Goal: Information Seeking & Learning: Check status

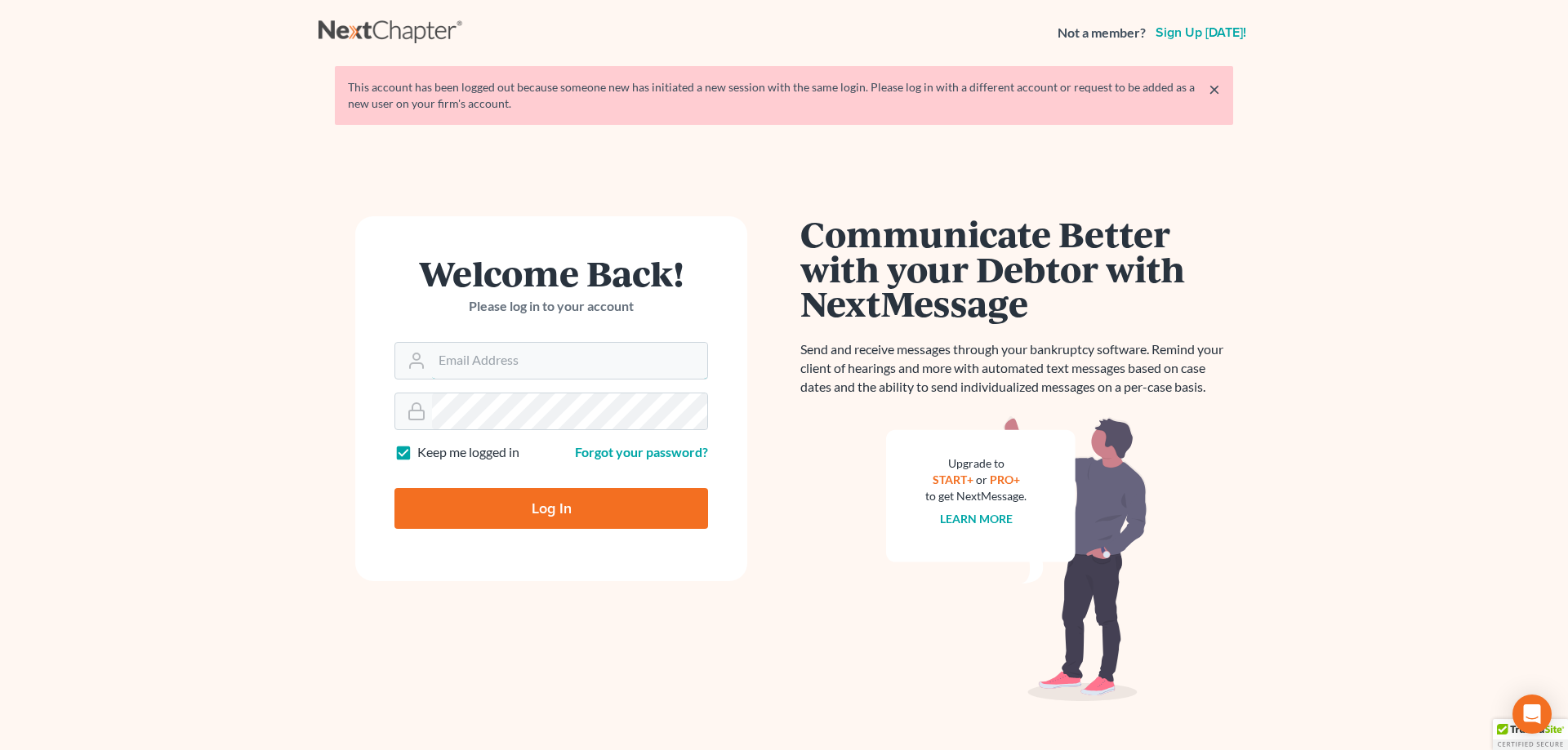
type input "[EMAIL_ADDRESS][DOMAIN_NAME]"
click at [565, 516] on input "Log In" at bounding box center [551, 508] width 314 height 40
type input "Thinking..."
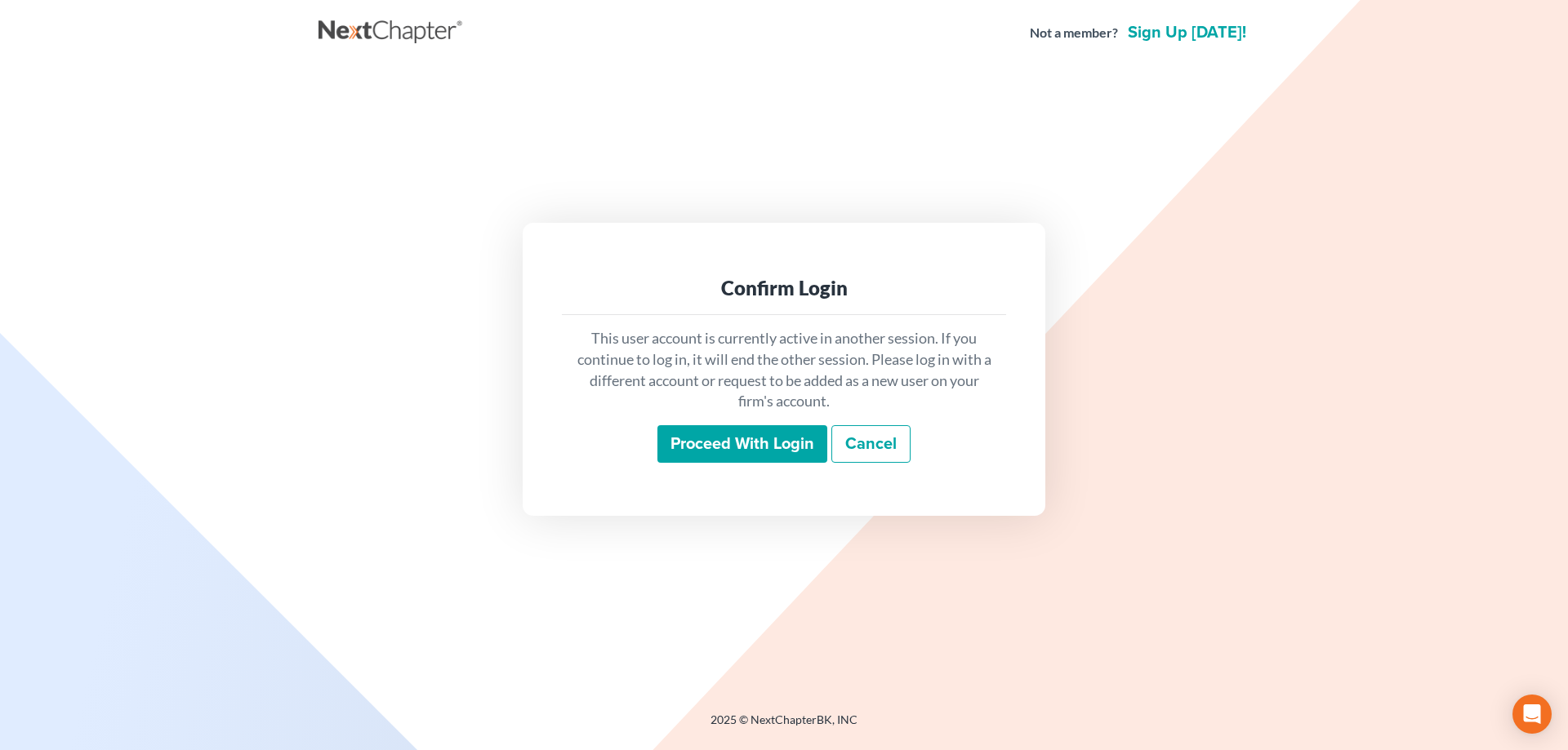
click at [738, 448] on input "Proceed with login" at bounding box center [742, 443] width 170 height 37
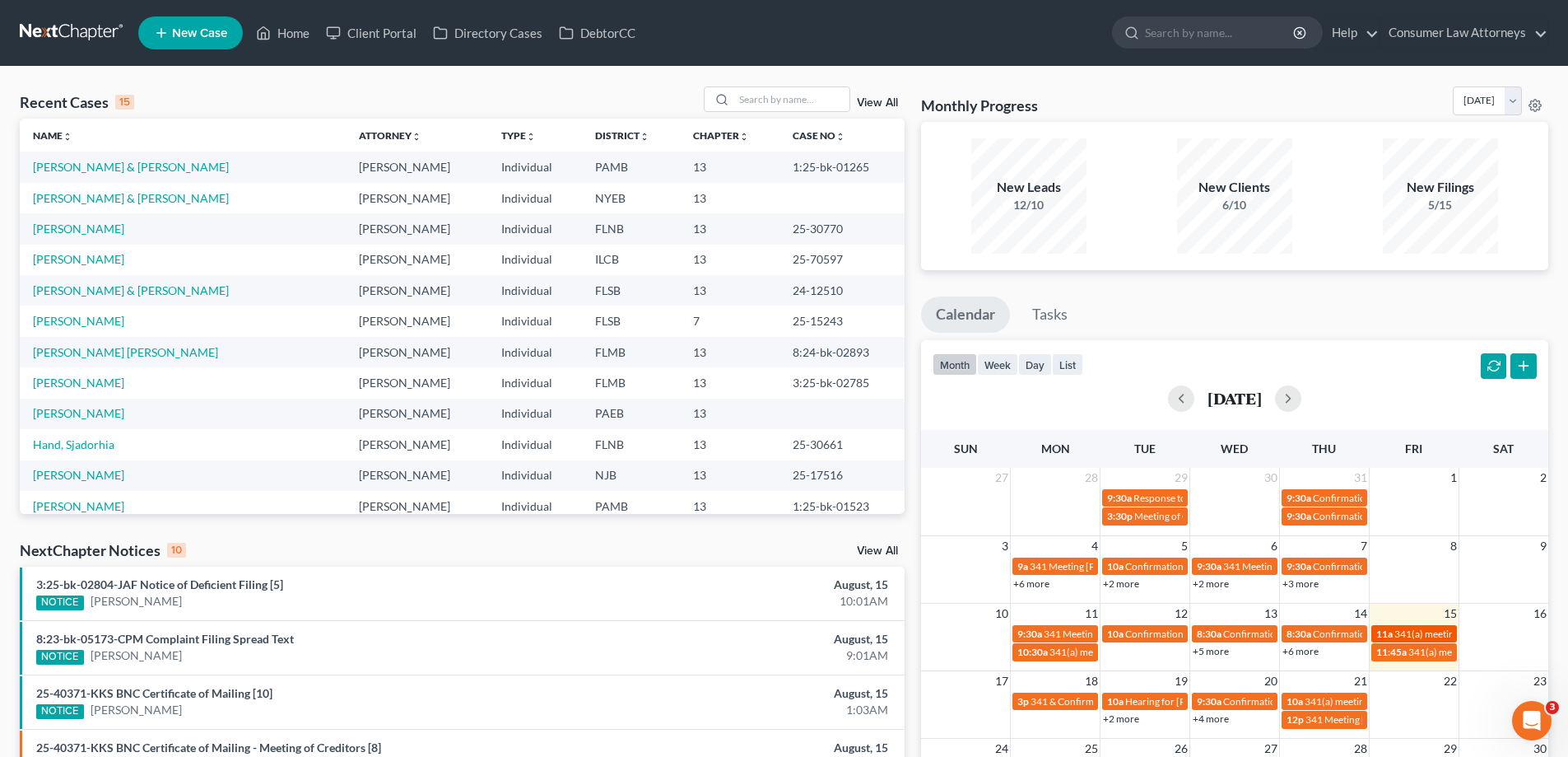
click at [1412, 641] on link "11a 341(a) meeting for Moshamba Cannon" at bounding box center [1414, 633] width 86 height 17
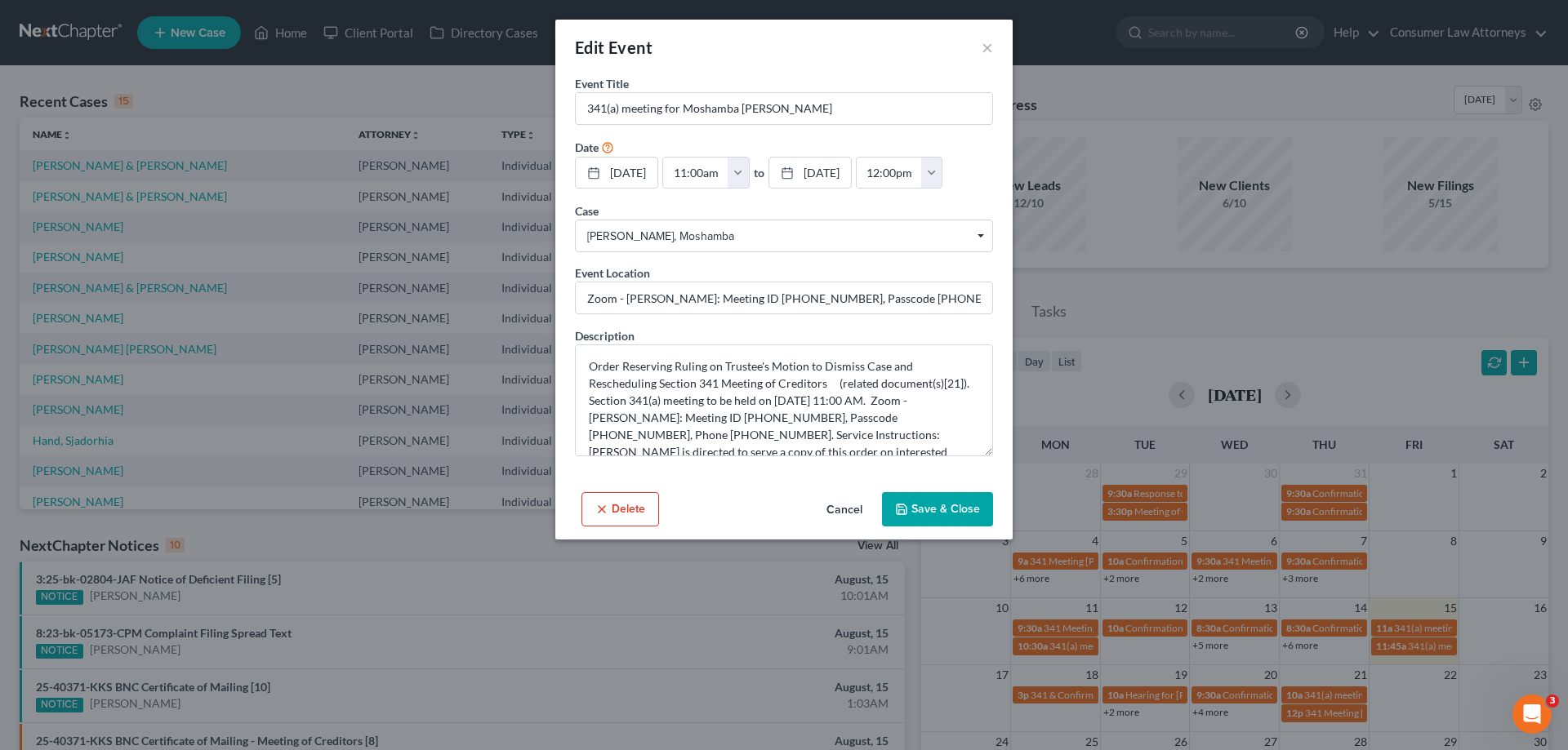
click at [843, 500] on button "Cancel" at bounding box center [844, 510] width 62 height 33
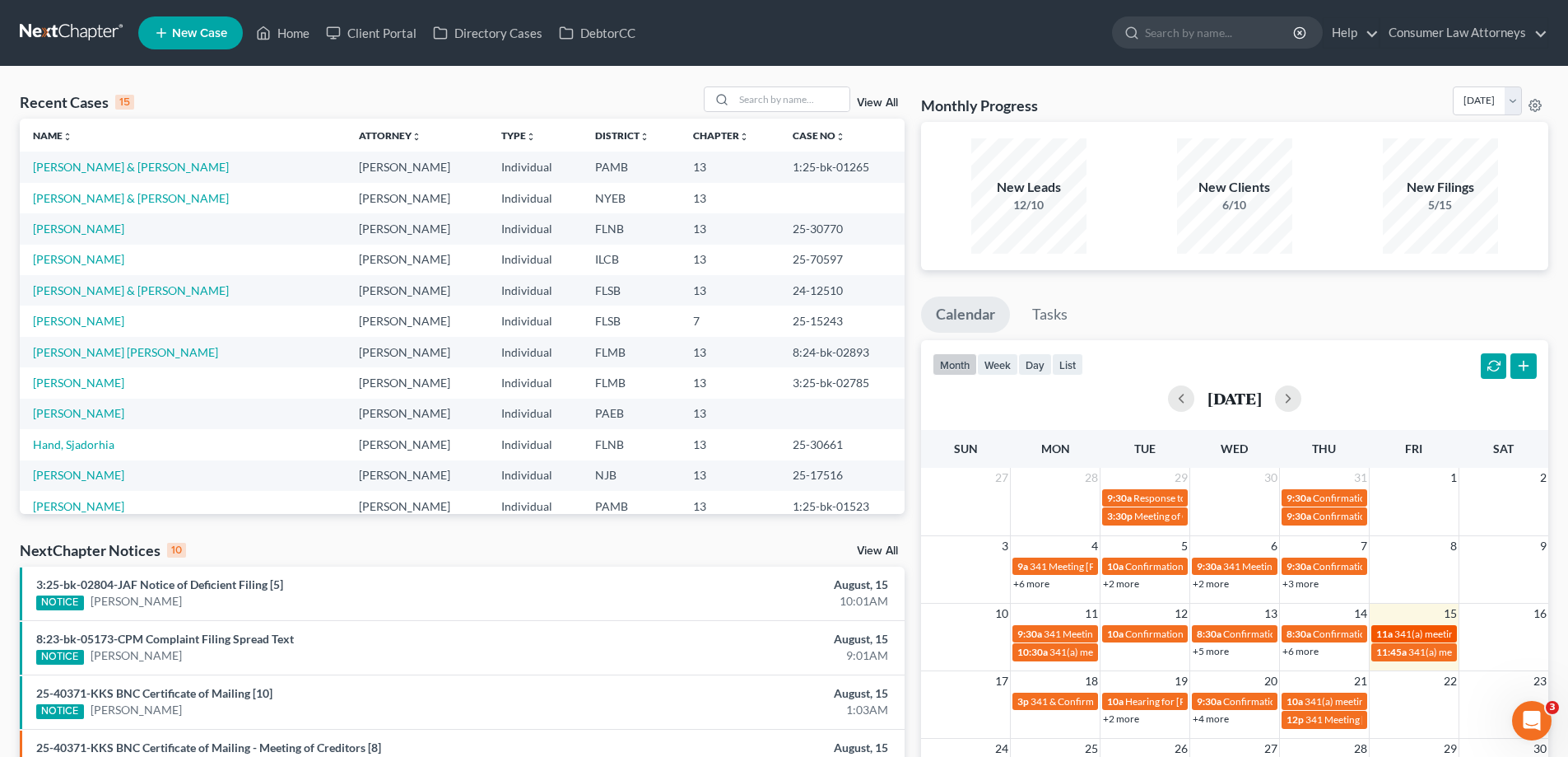
click at [1413, 632] on span "341(a) meeting for Moshamba [PERSON_NAME]" at bounding box center [1498, 634] width 209 height 12
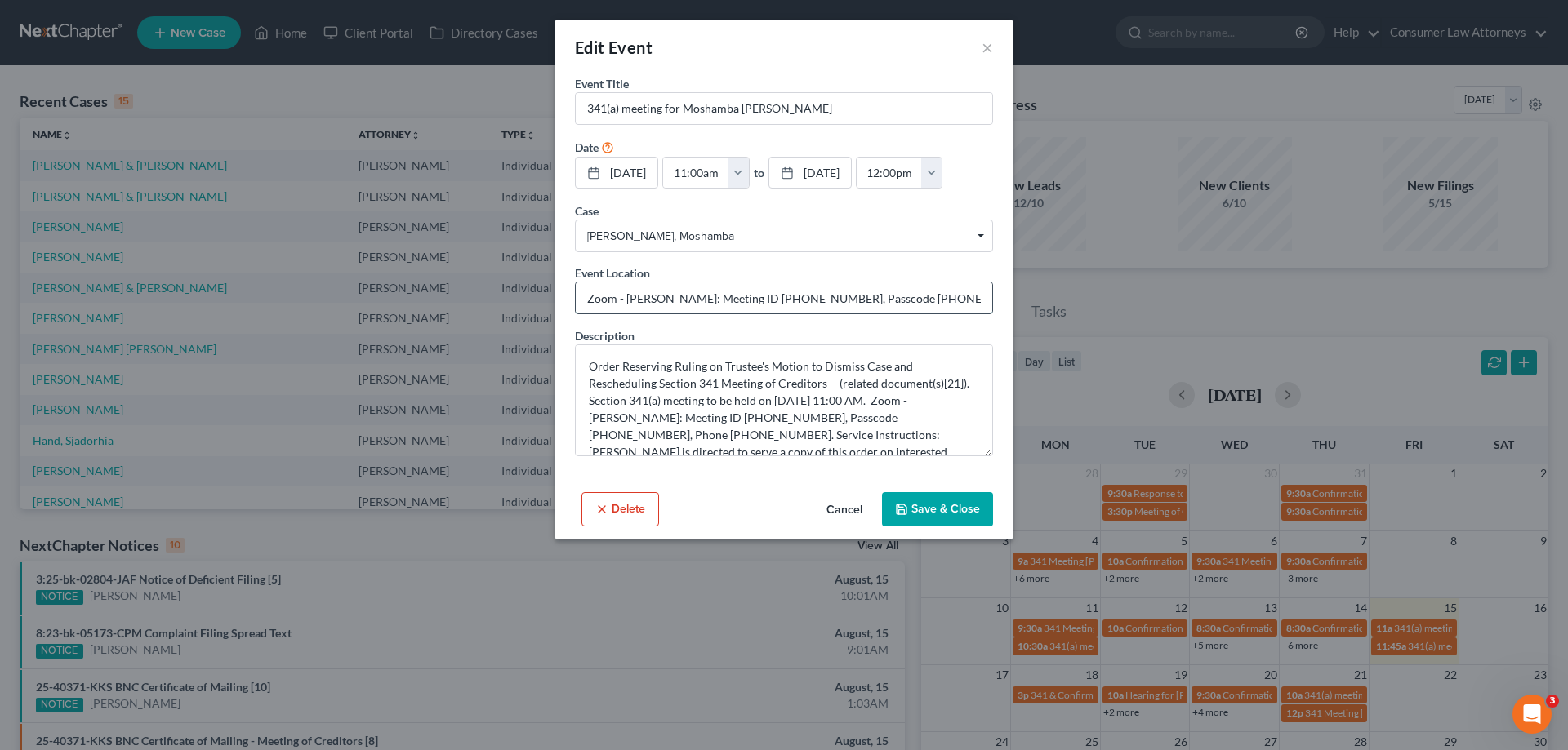
drag, startPoint x: 727, startPoint y: 300, endPoint x: 793, endPoint y: 296, distance: 66.1
click at [793, 296] on input "Zoom - Remick: Meeting ID 678 206 0440, Passcode 9833067429, Phone 813-586-4522…" at bounding box center [784, 297] width 416 height 31
drag, startPoint x: 850, startPoint y: 301, endPoint x: 913, endPoint y: 292, distance: 63.6
click at [913, 292] on input "Zoom - Remick: Meeting ID 678 206 0440, Passcode 9833067429, Phone 813-586-4522…" at bounding box center [784, 297] width 416 height 31
click at [847, 507] on button "Cancel" at bounding box center [844, 510] width 62 height 33
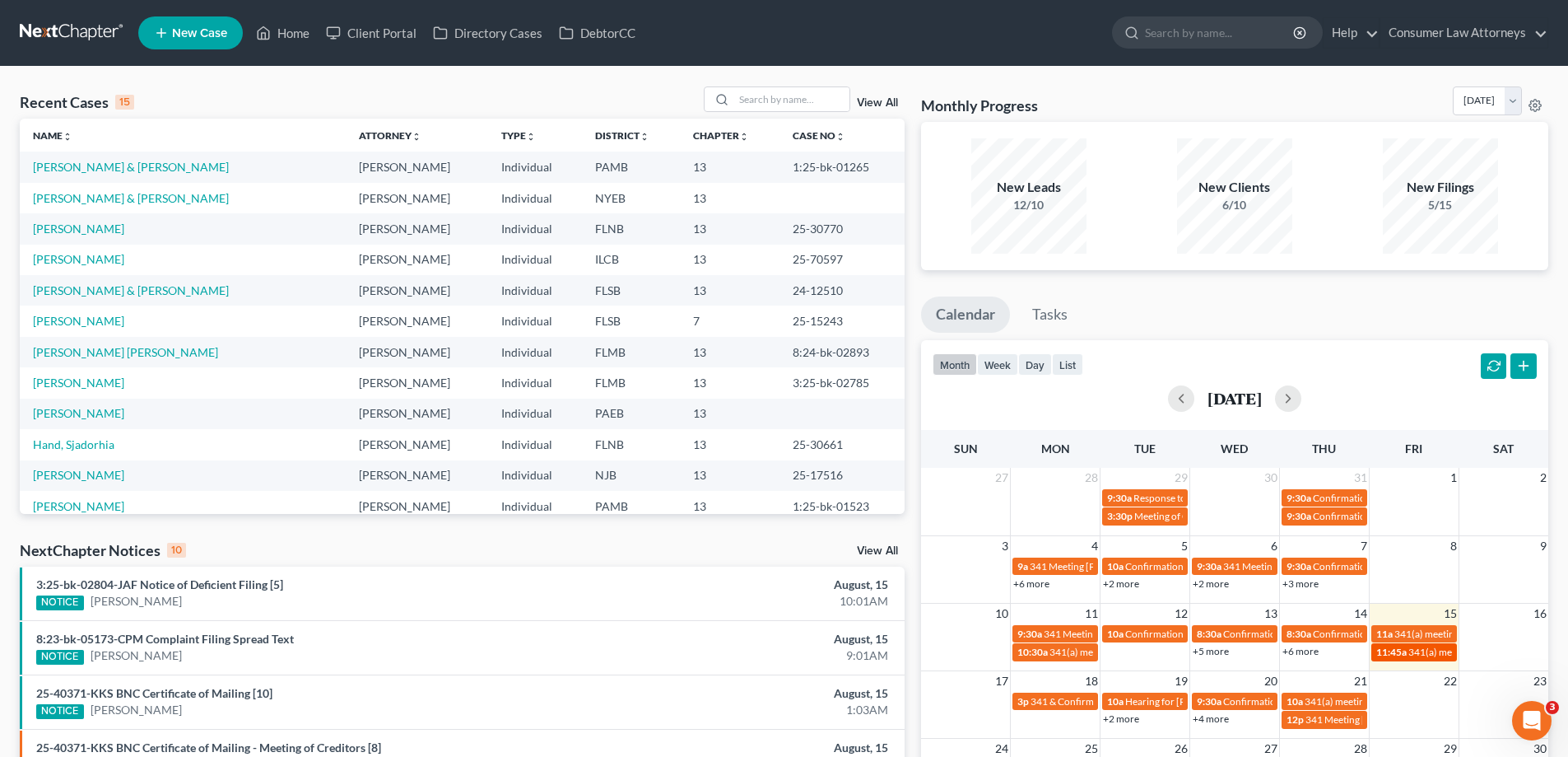
click at [1408, 648] on div "11:45a 341(a) meeting for Aaron Contreras" at bounding box center [1414, 652] width 76 height 12
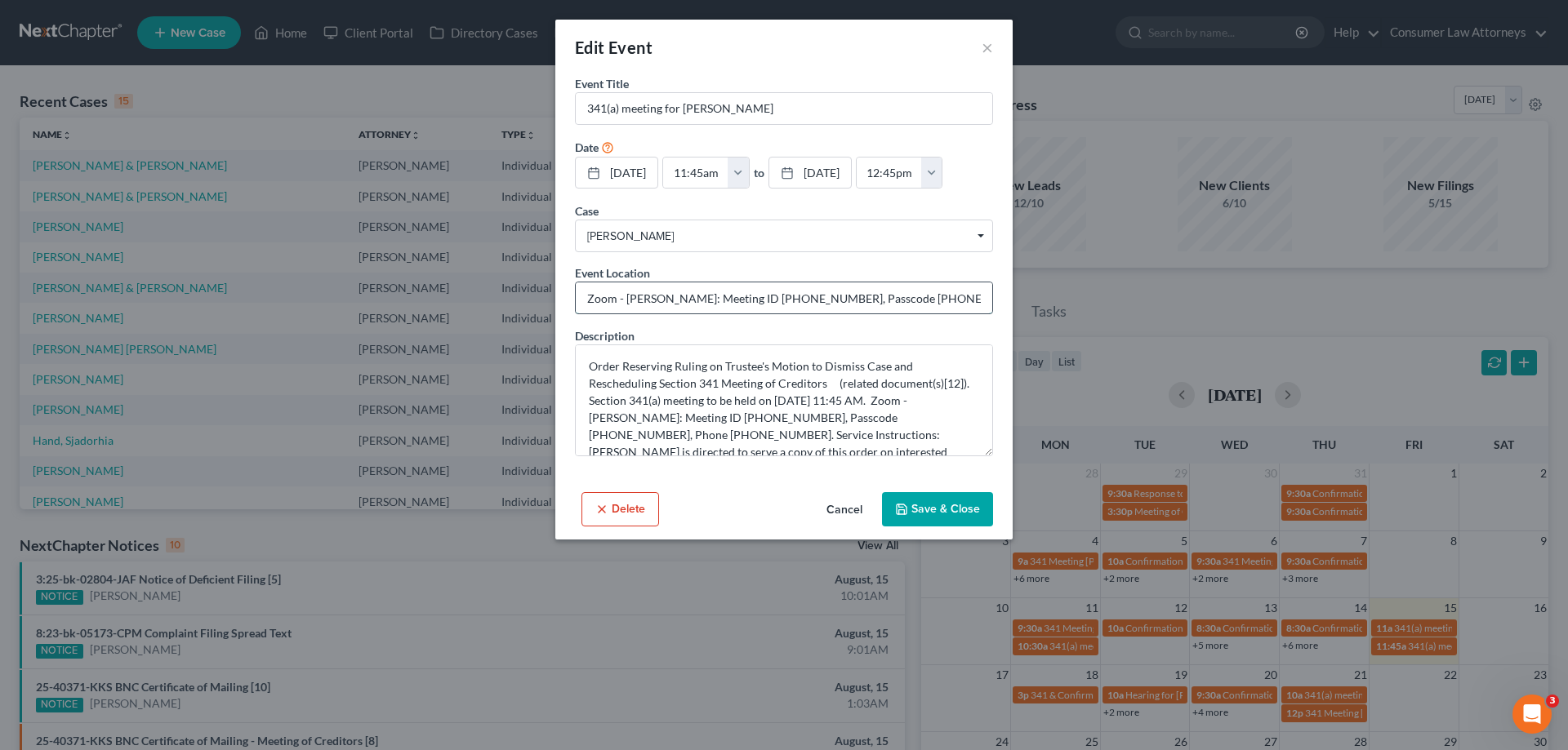
drag, startPoint x: 725, startPoint y: 297, endPoint x: 796, endPoint y: 305, distance: 71.4
click at [796, 305] on input "Zoom - Remick: Meeting ID 678 206 0440, Passcode 9833067429, Phone 813-586-4522…" at bounding box center [784, 297] width 416 height 31
drag, startPoint x: 849, startPoint y: 295, endPoint x: 912, endPoint y: 306, distance: 64.0
click at [912, 306] on input "Zoom - Remick: Meeting ID 678 206 0440, Passcode 9833067429, Phone 813-586-4522…" at bounding box center [784, 297] width 416 height 31
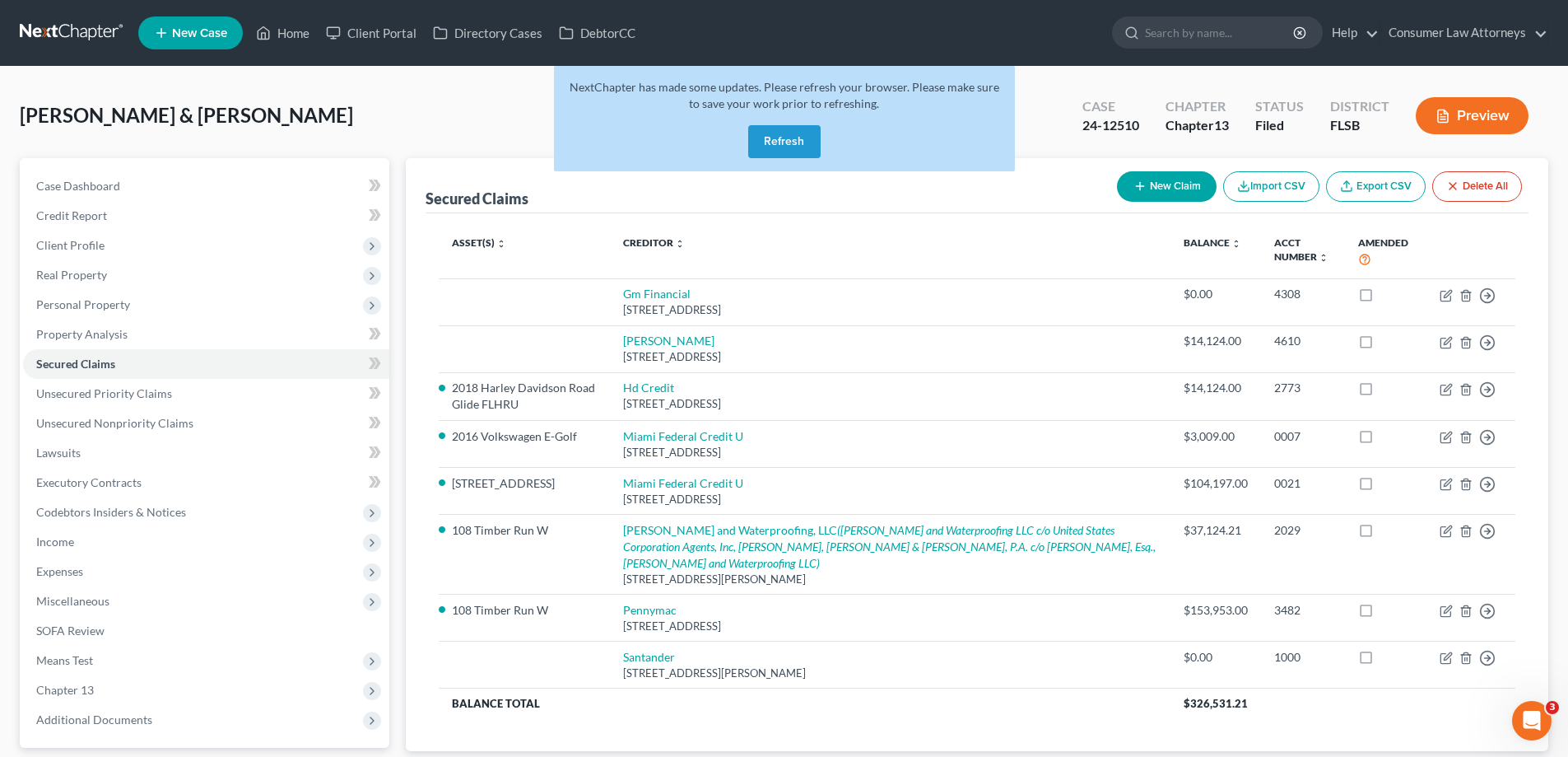
click at [778, 147] on button "Refresh" at bounding box center [784, 141] width 73 height 33
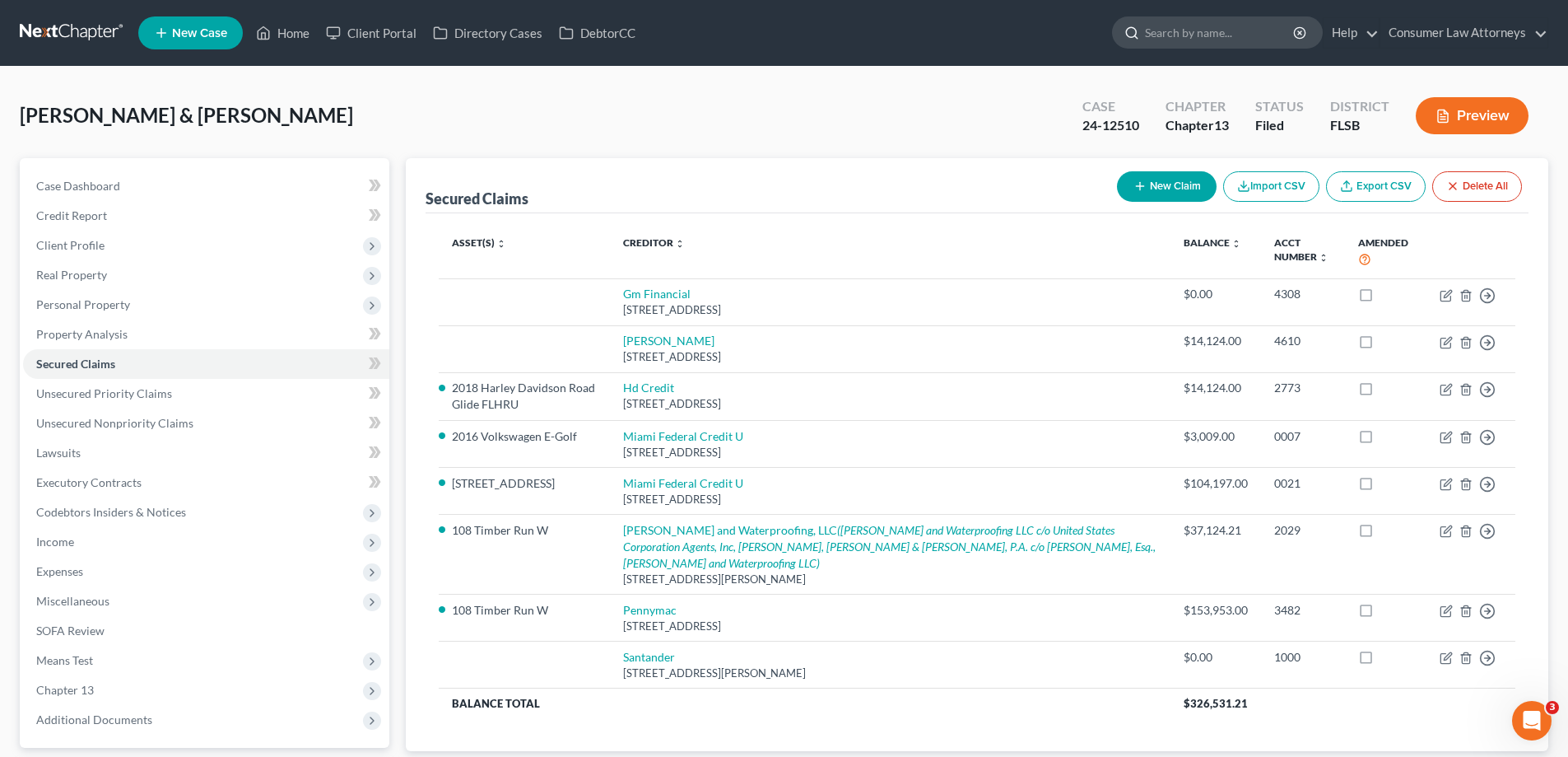
click at [1220, 23] on input "search" at bounding box center [1221, 32] width 151 height 31
type input "moshamba"
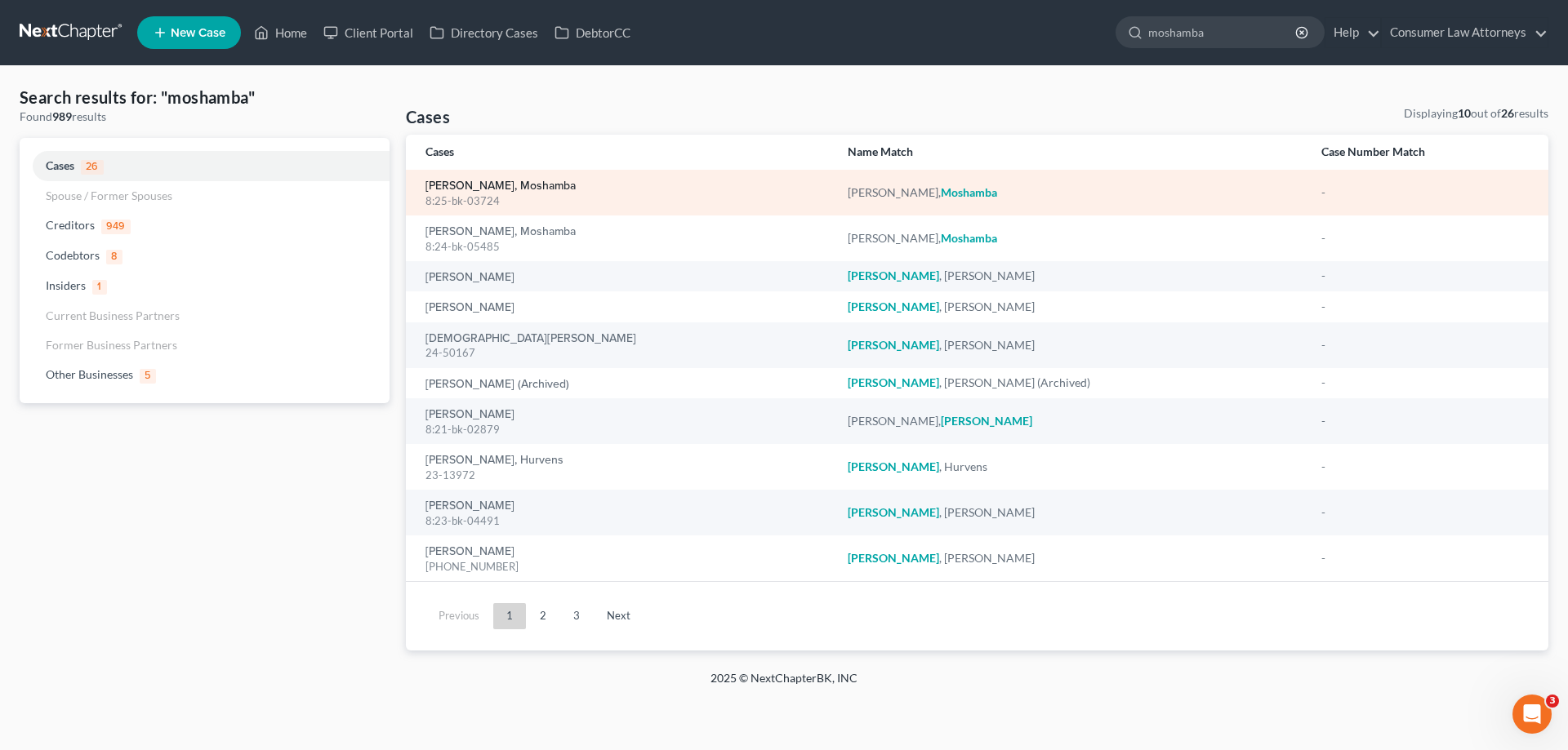
click at [493, 180] on link "[PERSON_NAME], Moshamba" at bounding box center [500, 186] width 150 height 12
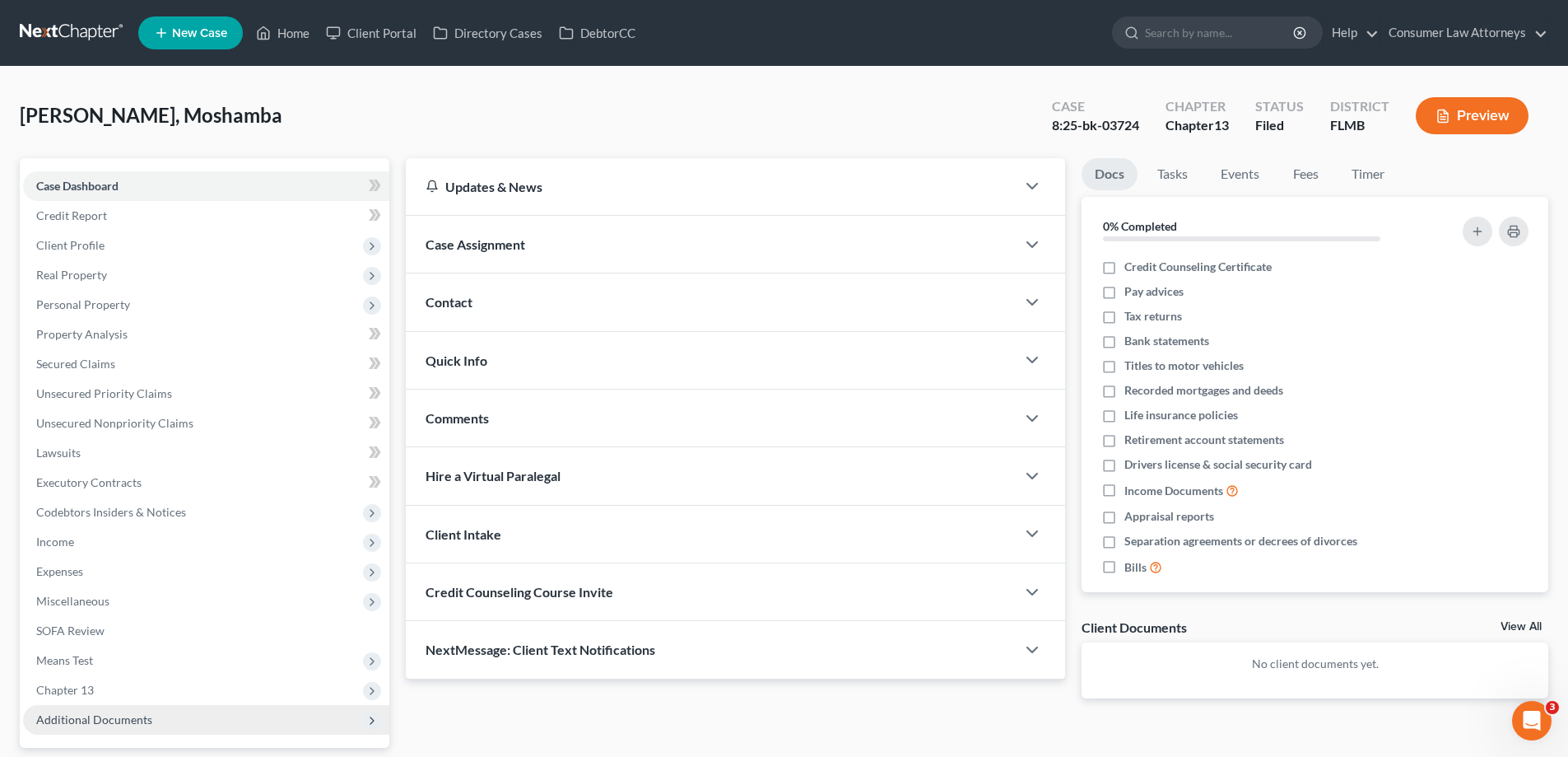
click at [65, 720] on span "Additional Documents" at bounding box center [93, 719] width 116 height 14
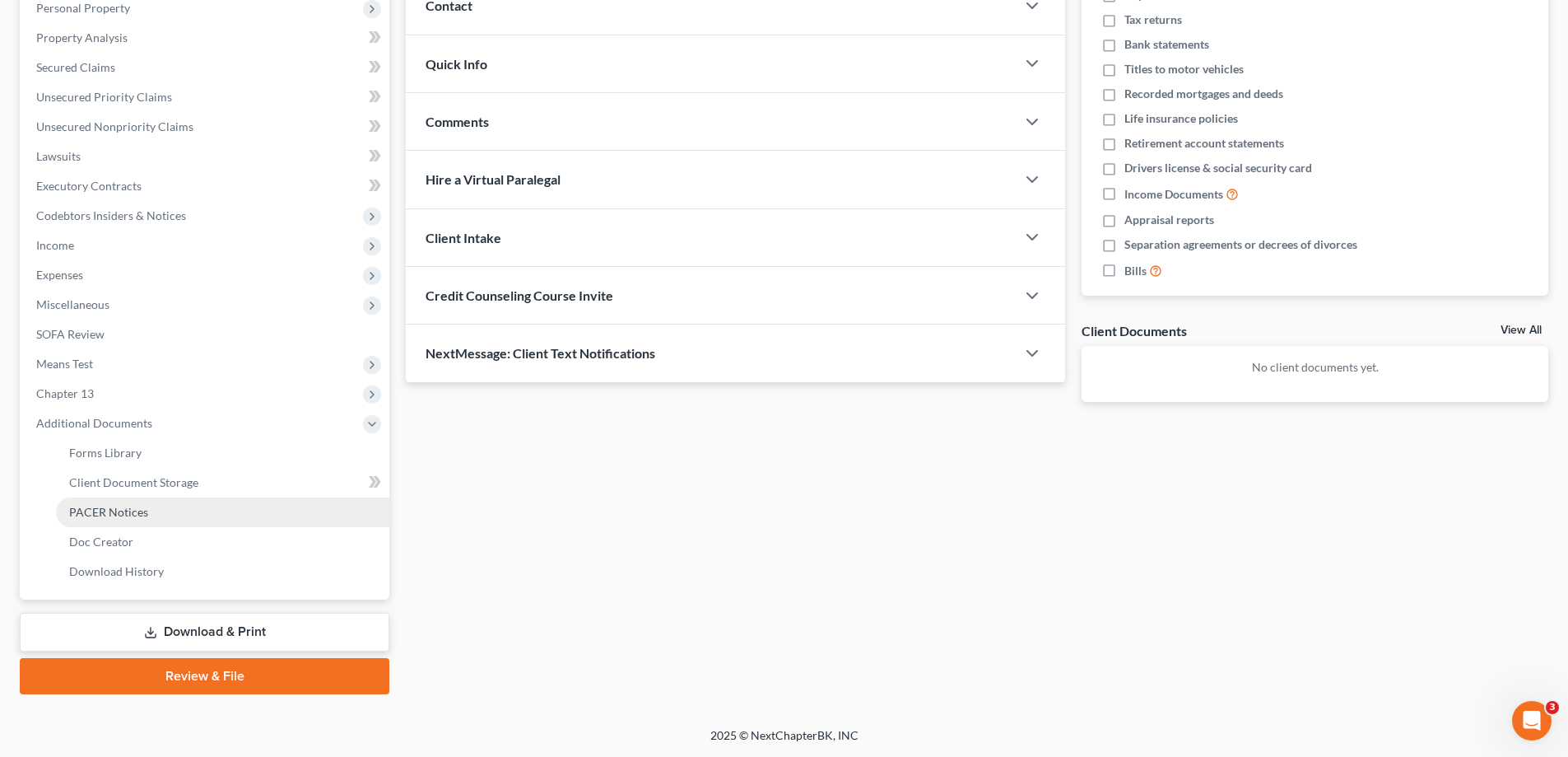
click at [140, 505] on span "PACER Notices" at bounding box center [108, 511] width 79 height 14
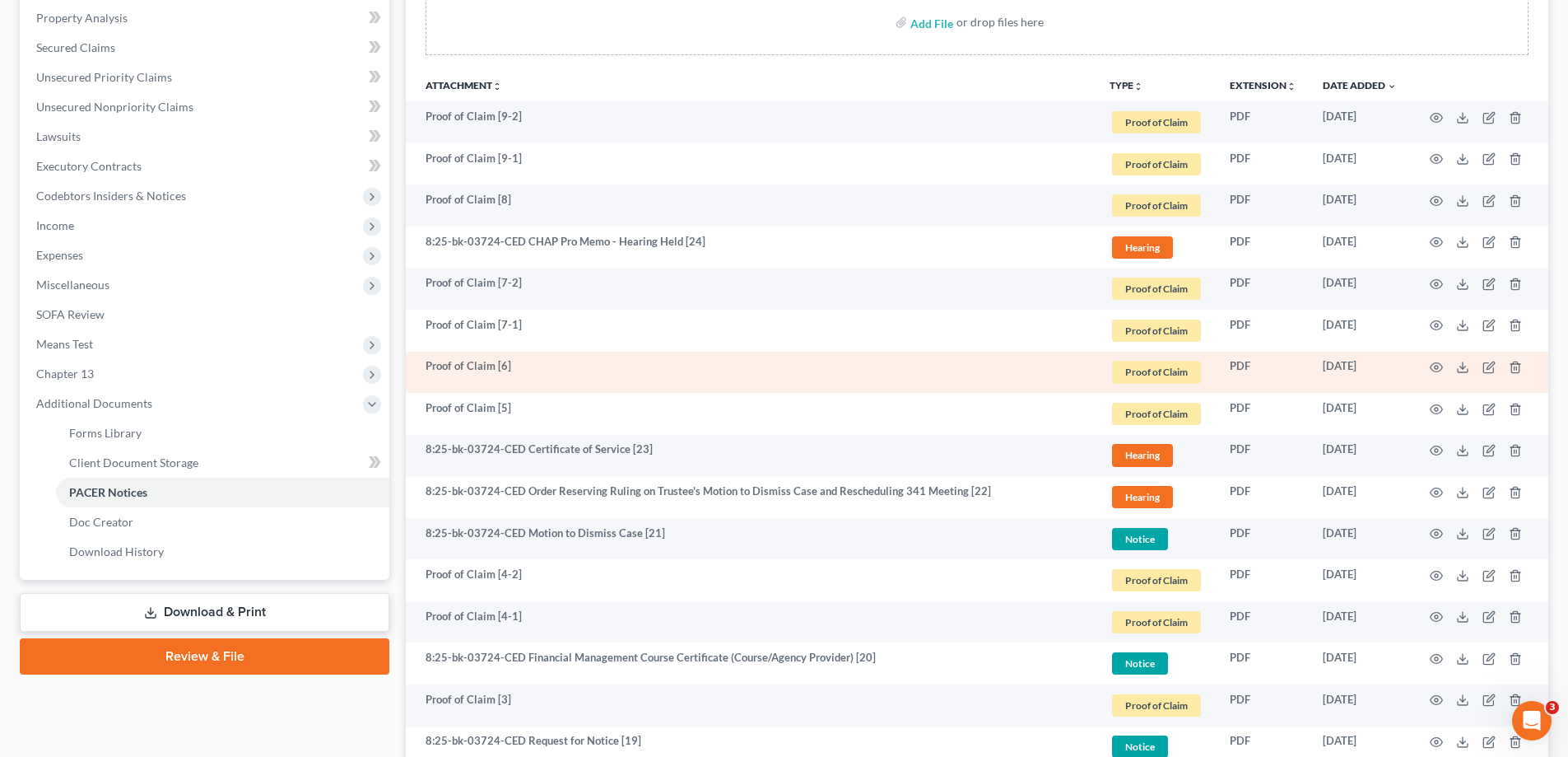
scroll to position [165, 0]
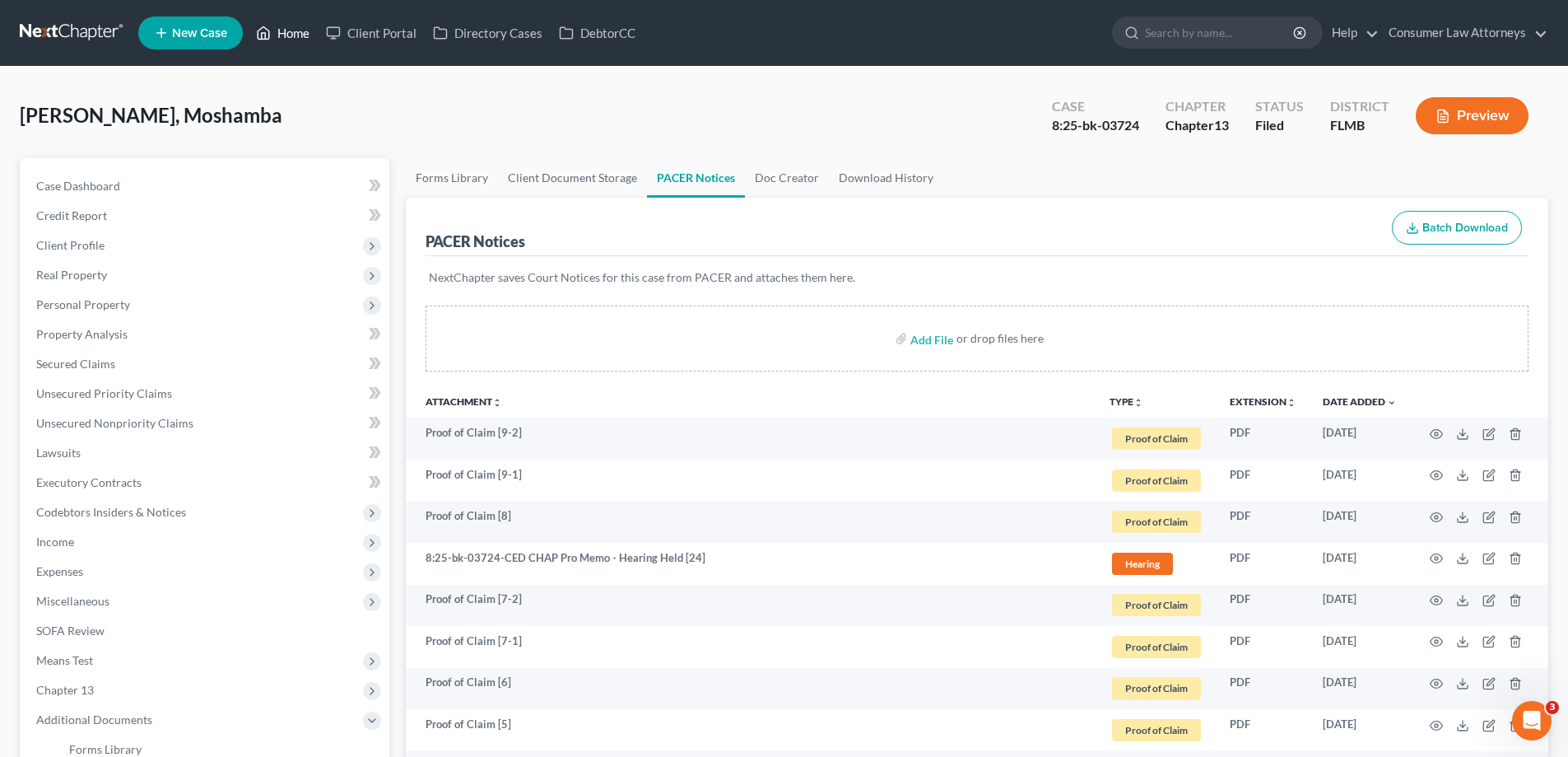
drag, startPoint x: 278, startPoint y: 37, endPoint x: 659, endPoint y: 36, distance: 381.0
click at [279, 36] on link "Home" at bounding box center [282, 33] width 70 height 30
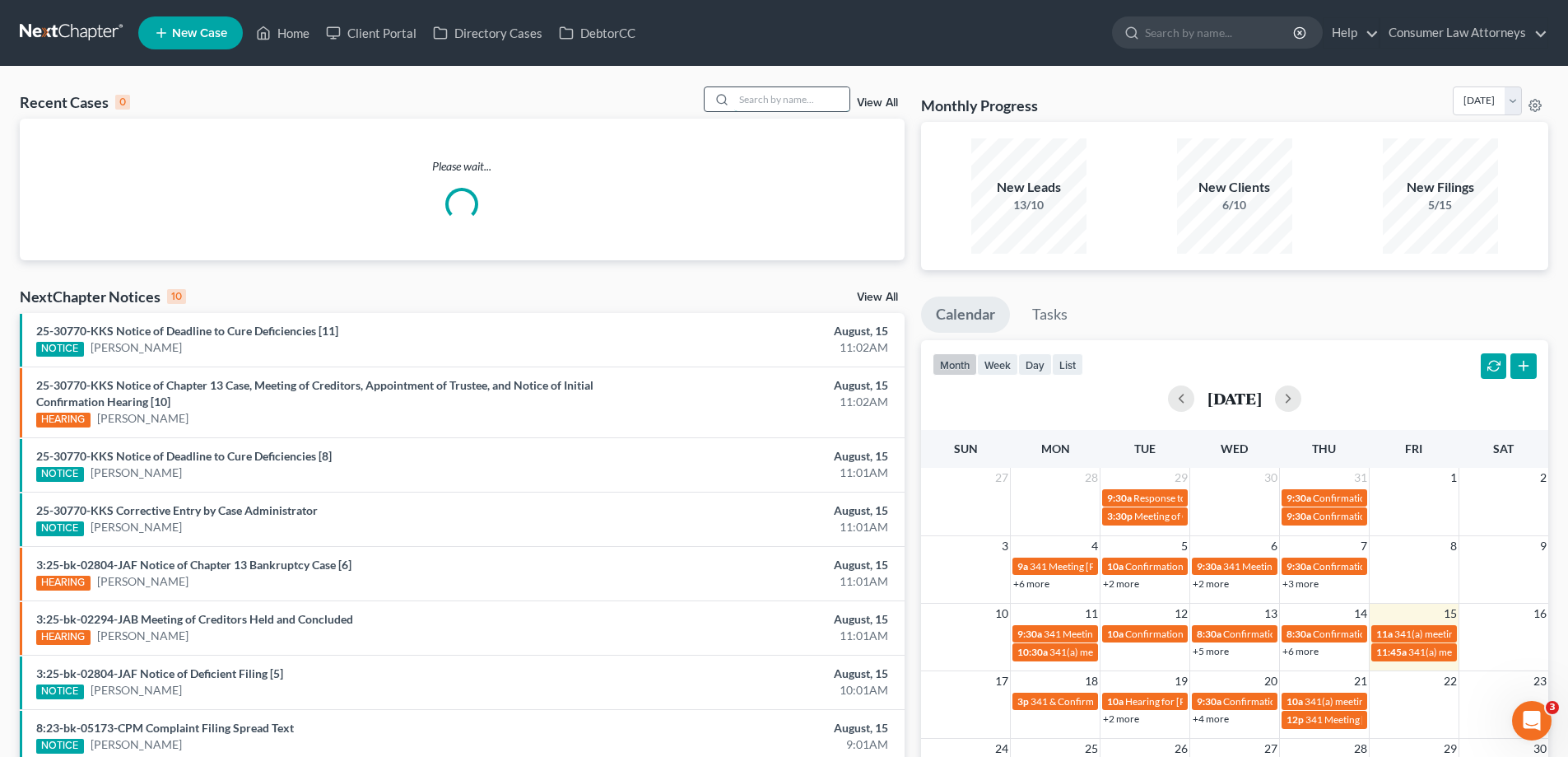
click at [798, 106] on input "search" at bounding box center [791, 99] width 115 height 24
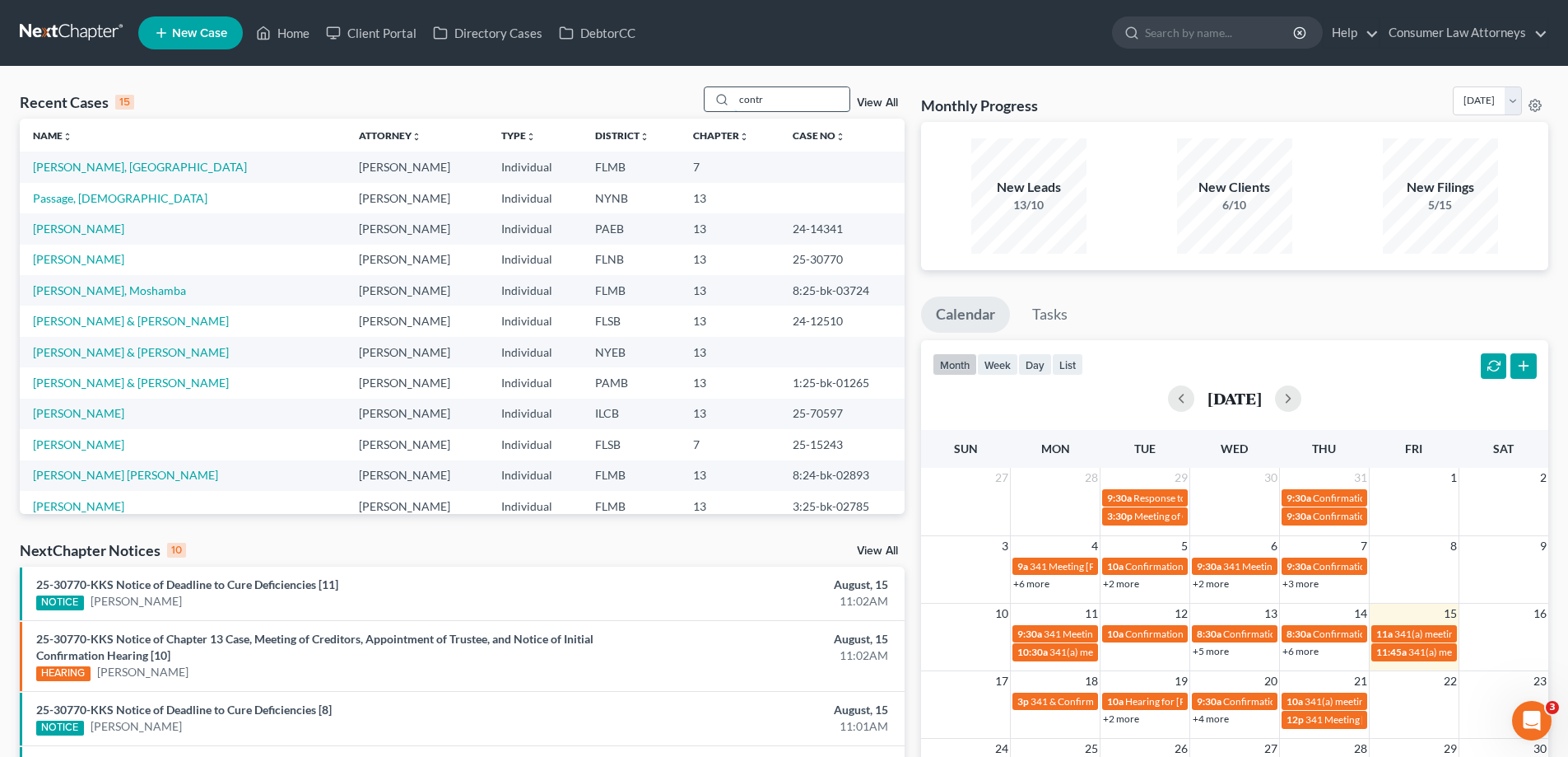
type input "contr"
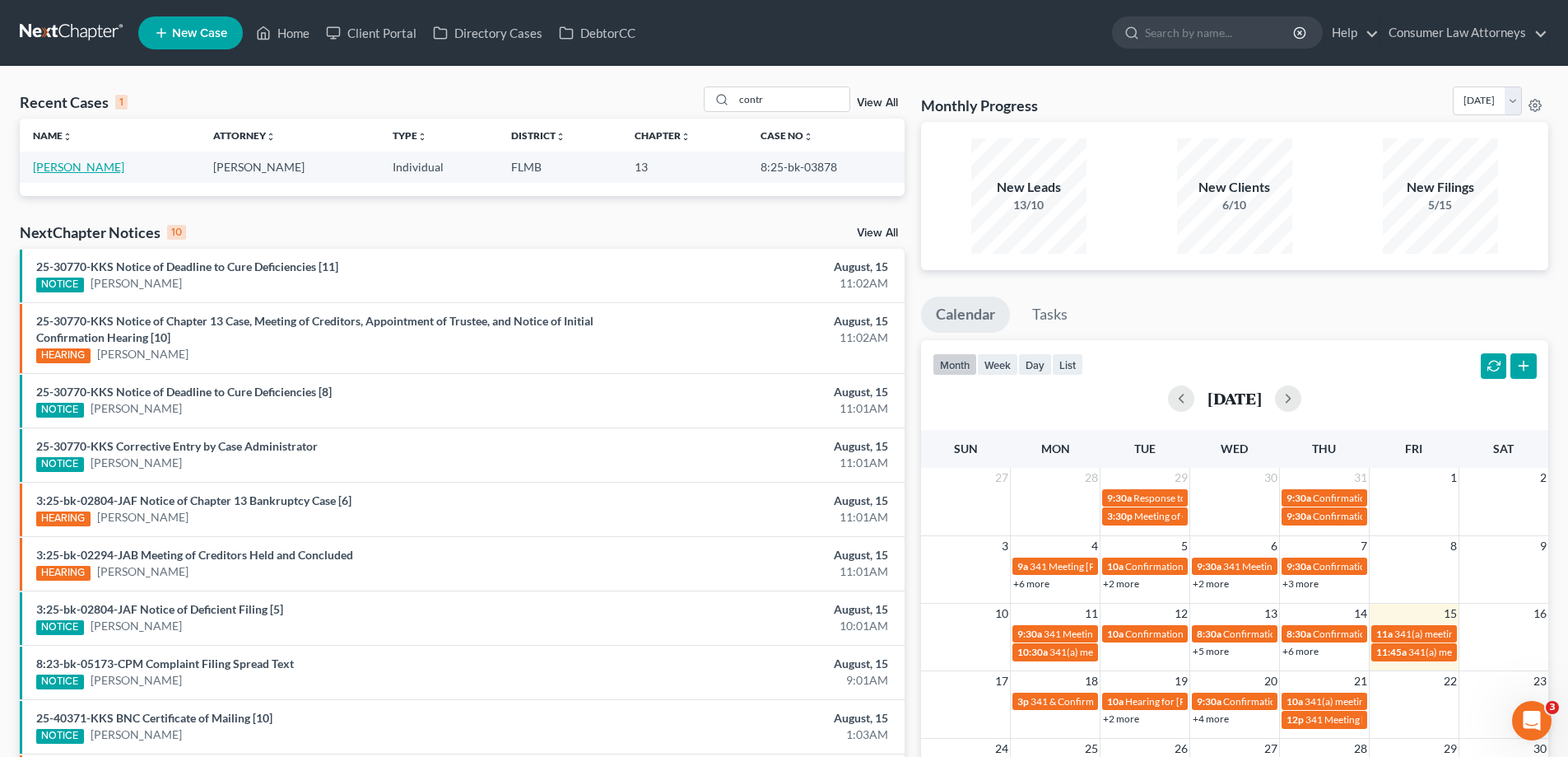
click at [93, 166] on link "[PERSON_NAME]" at bounding box center [79, 167] width 91 height 14
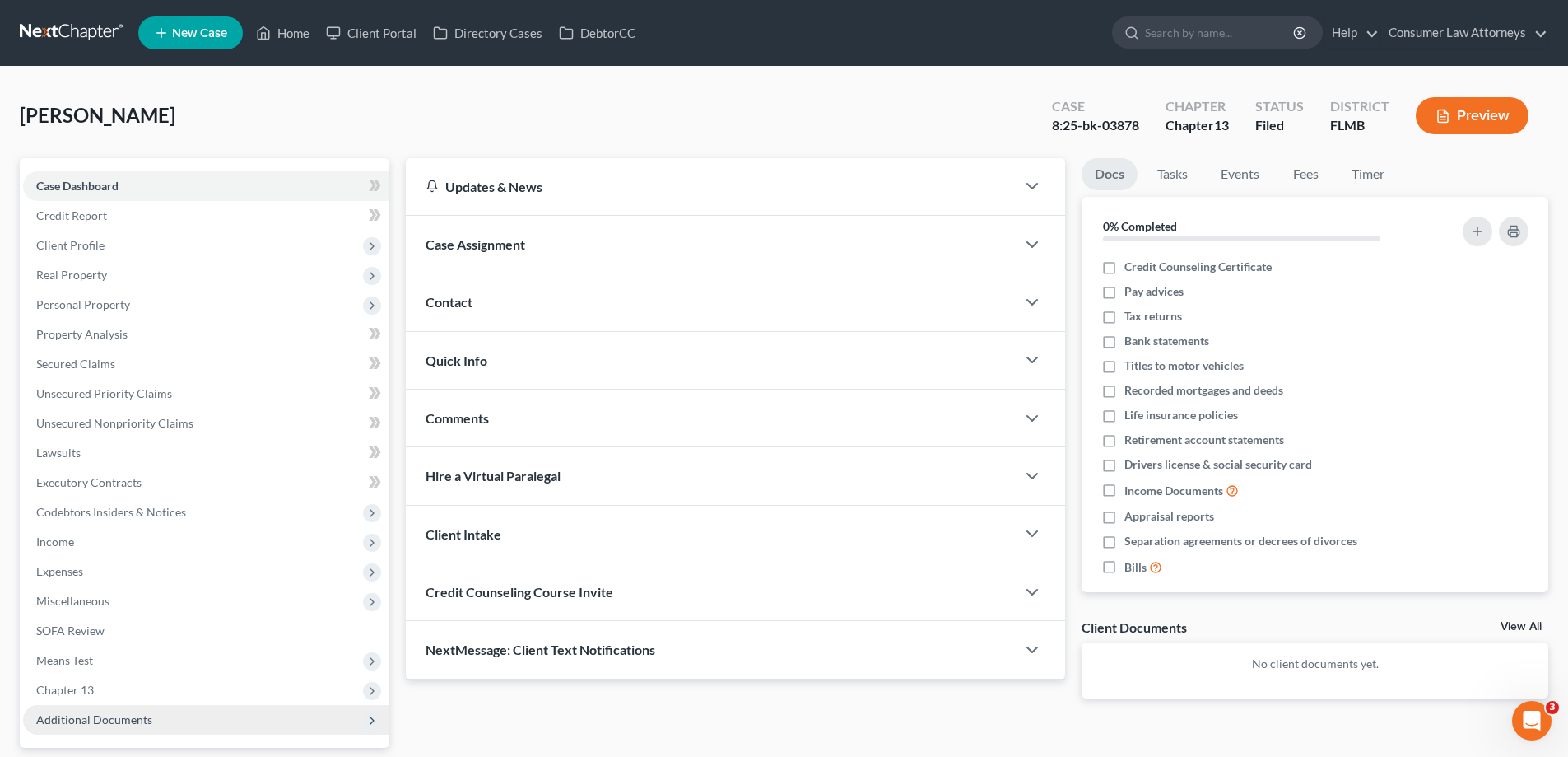
click at [161, 715] on span "Additional Documents" at bounding box center [206, 720] width 366 height 30
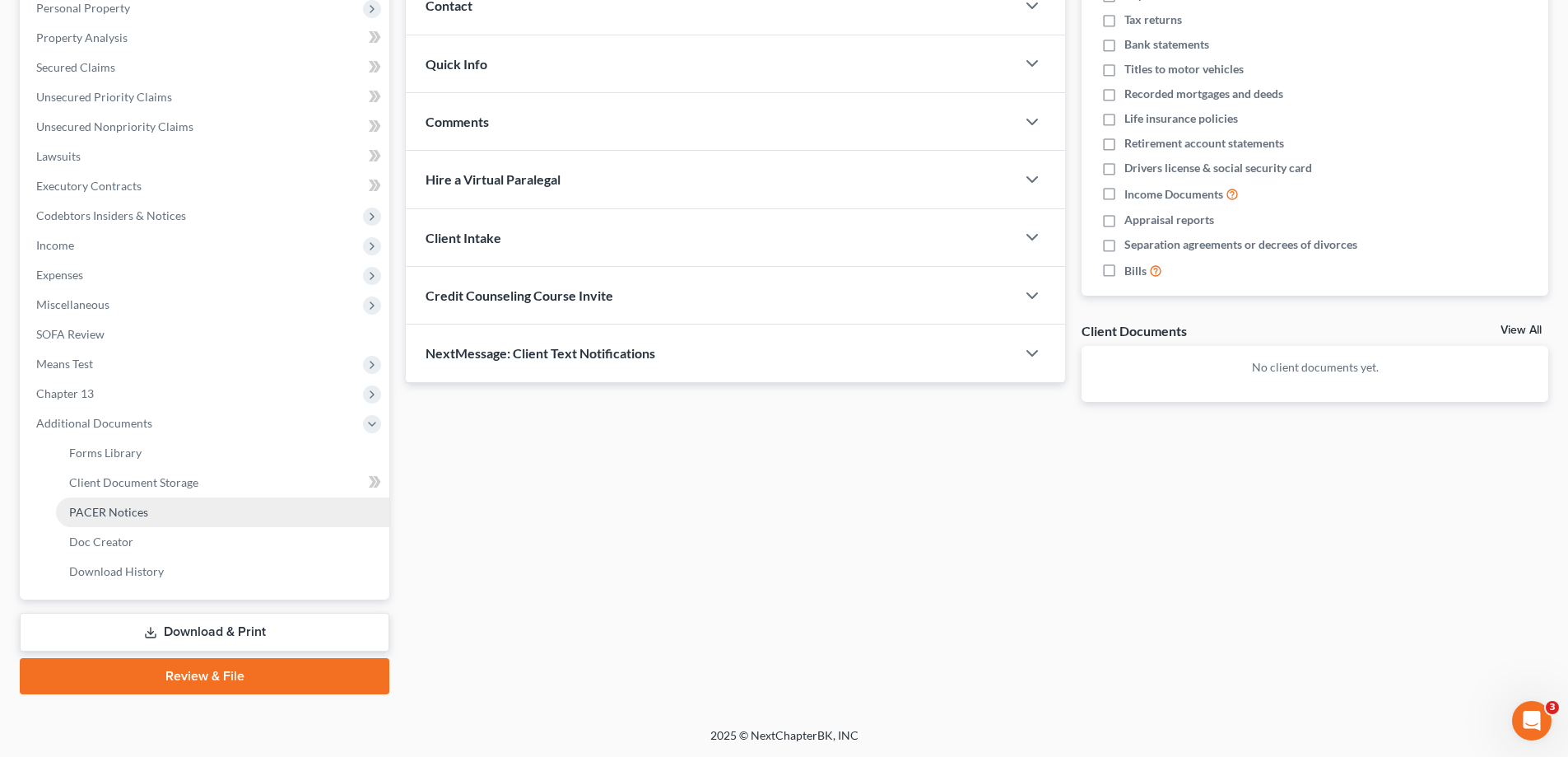
click at [127, 497] on link "PACER Notices" at bounding box center [222, 512] width 333 height 30
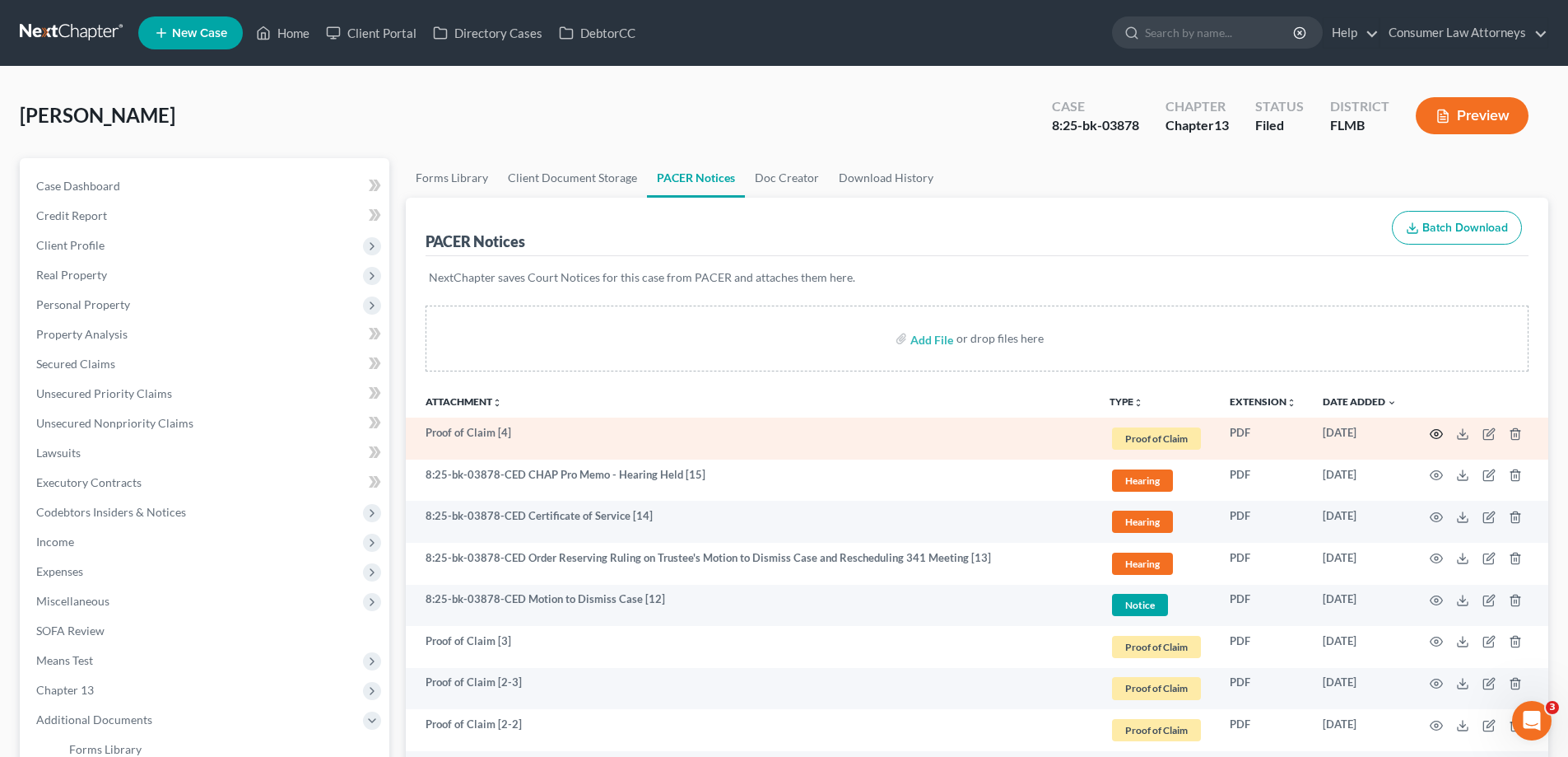
click at [1435, 433] on circle "button" at bounding box center [1436, 434] width 3 height 3
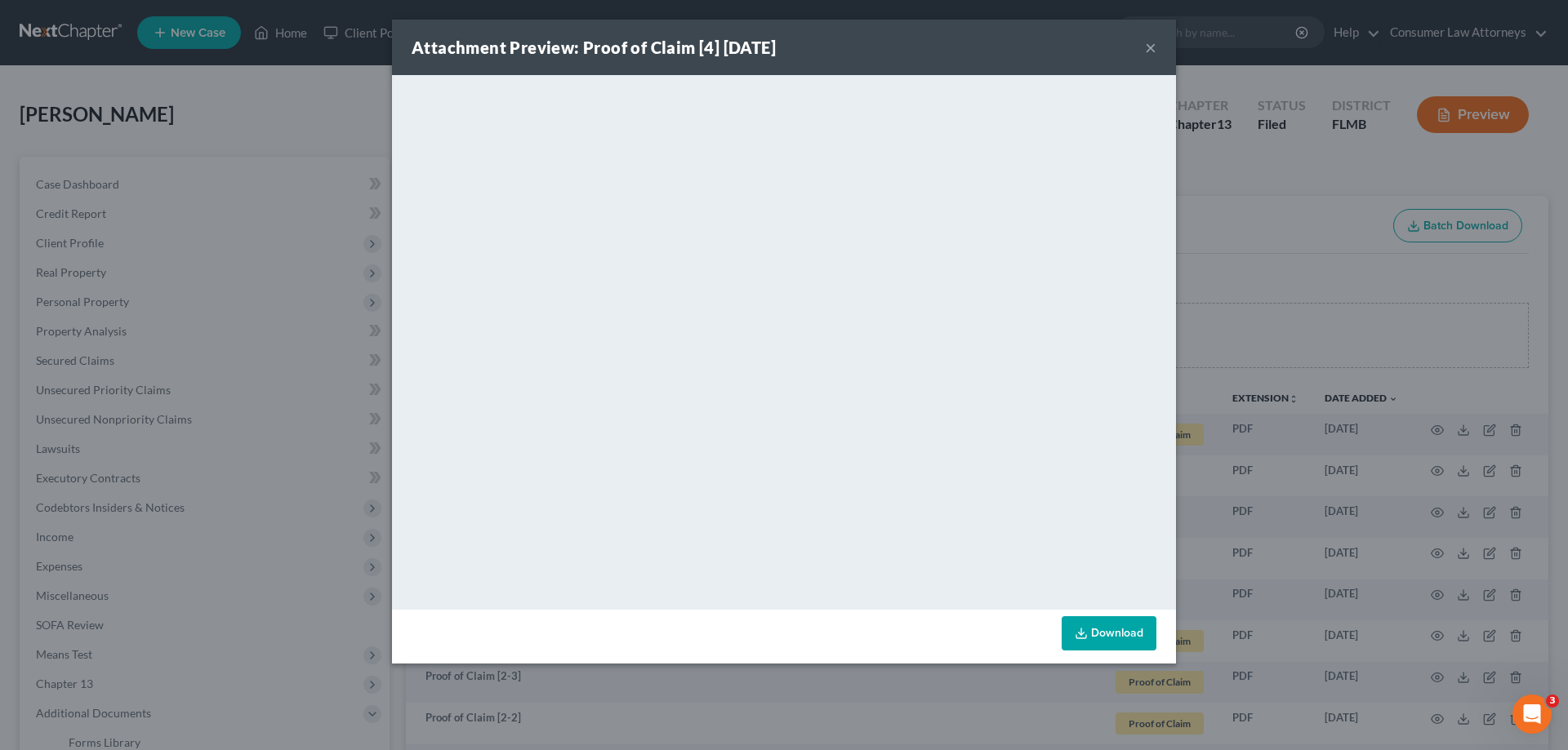
click at [1274, 282] on div "Attachment Preview: Proof of Claim [4] [DATE] × <object ng-attr-data='[URL][DOM…" at bounding box center [784, 375] width 1568 height 750
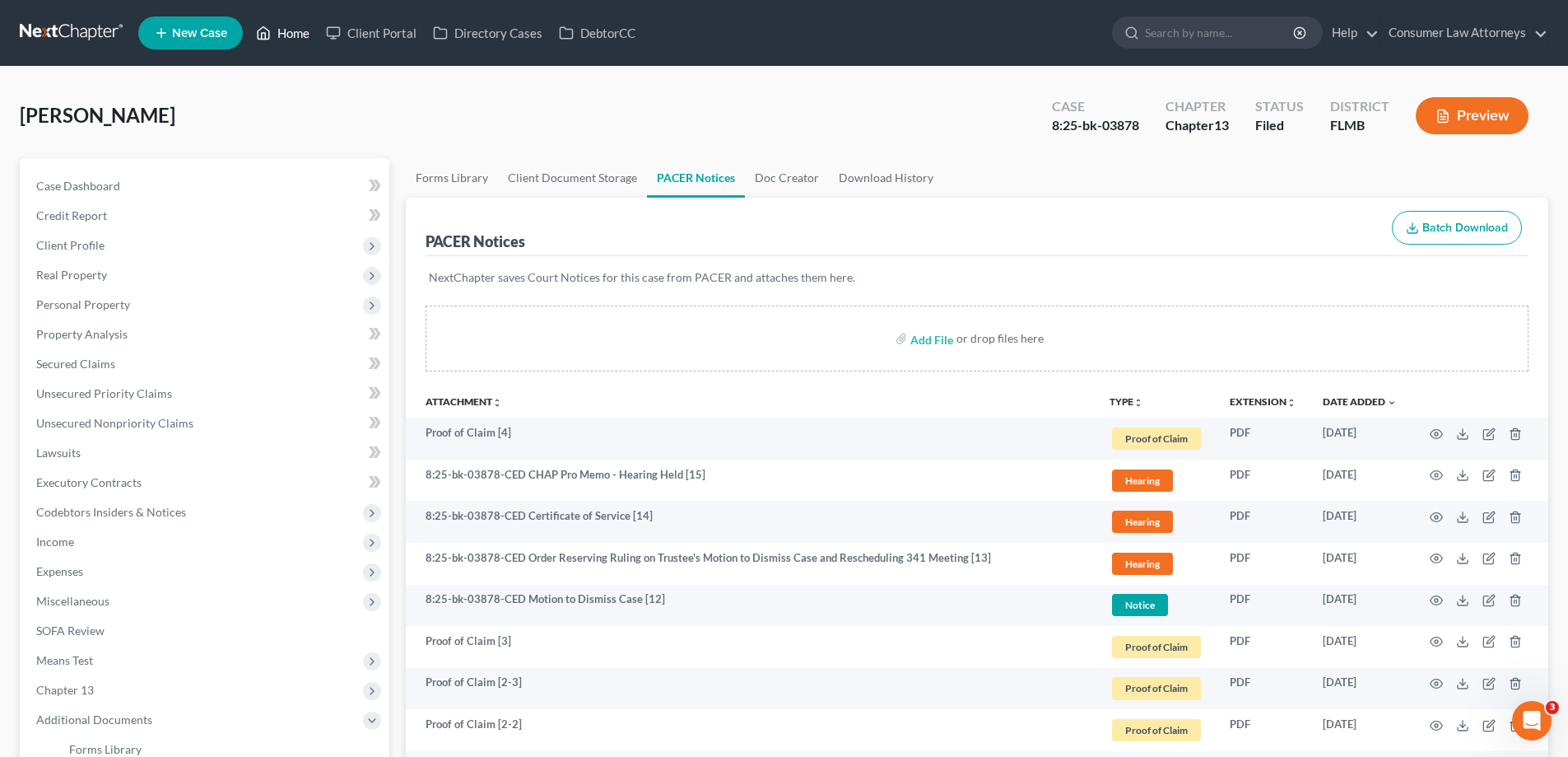
click at [296, 20] on link "Home" at bounding box center [282, 33] width 70 height 30
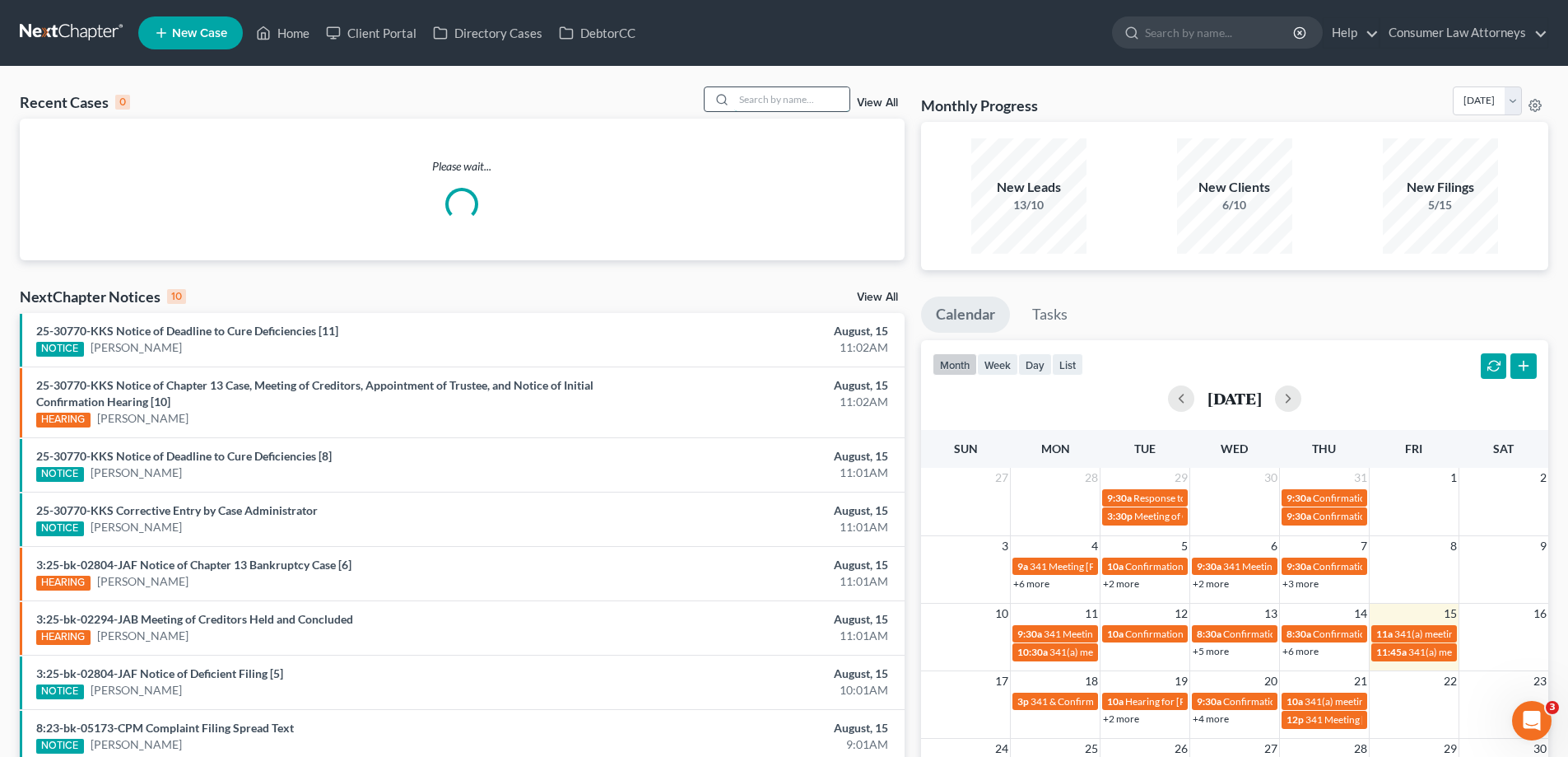
click at [790, 90] on input "search" at bounding box center [791, 99] width 115 height 24
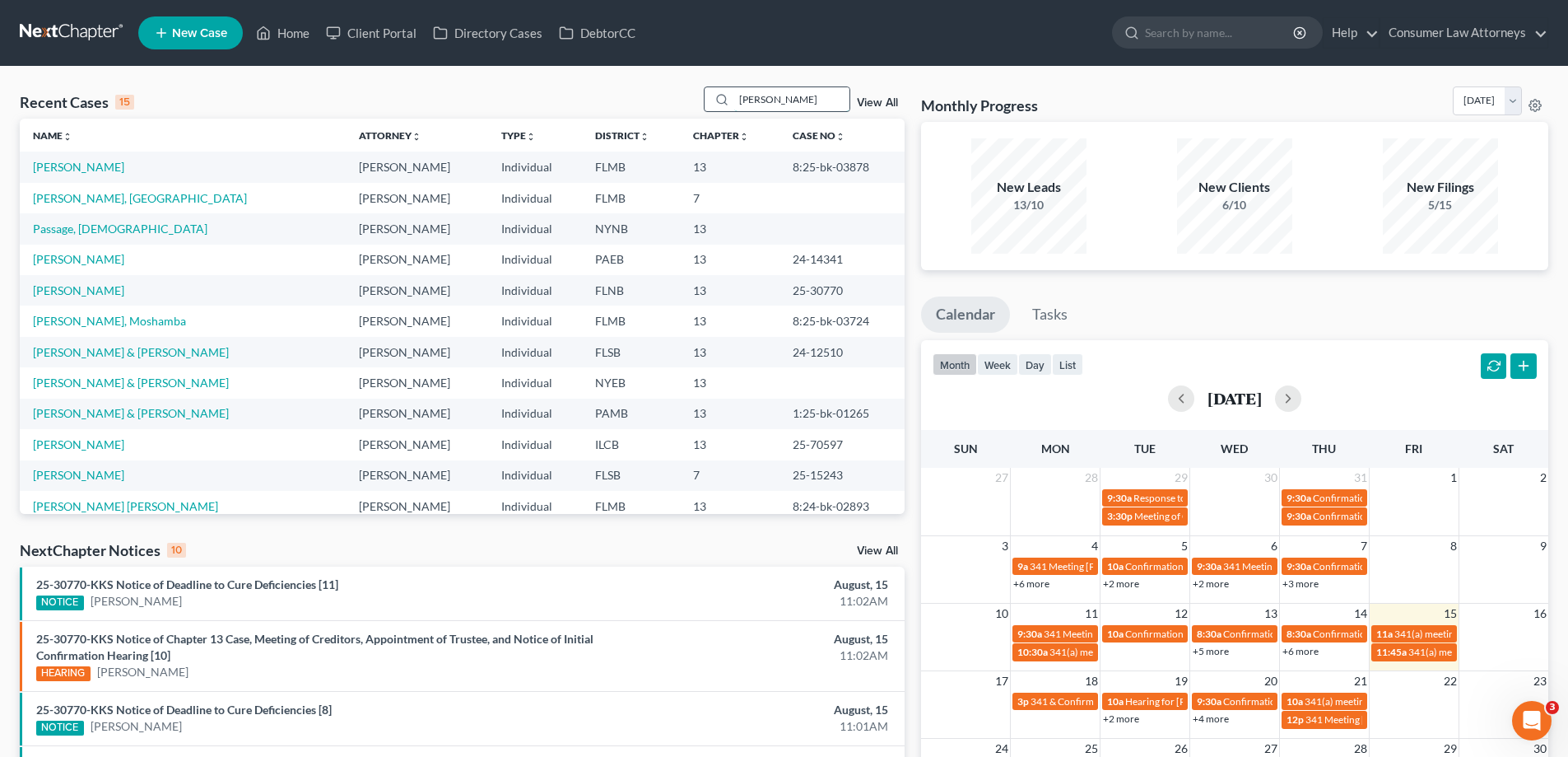
type input "[PERSON_NAME]"
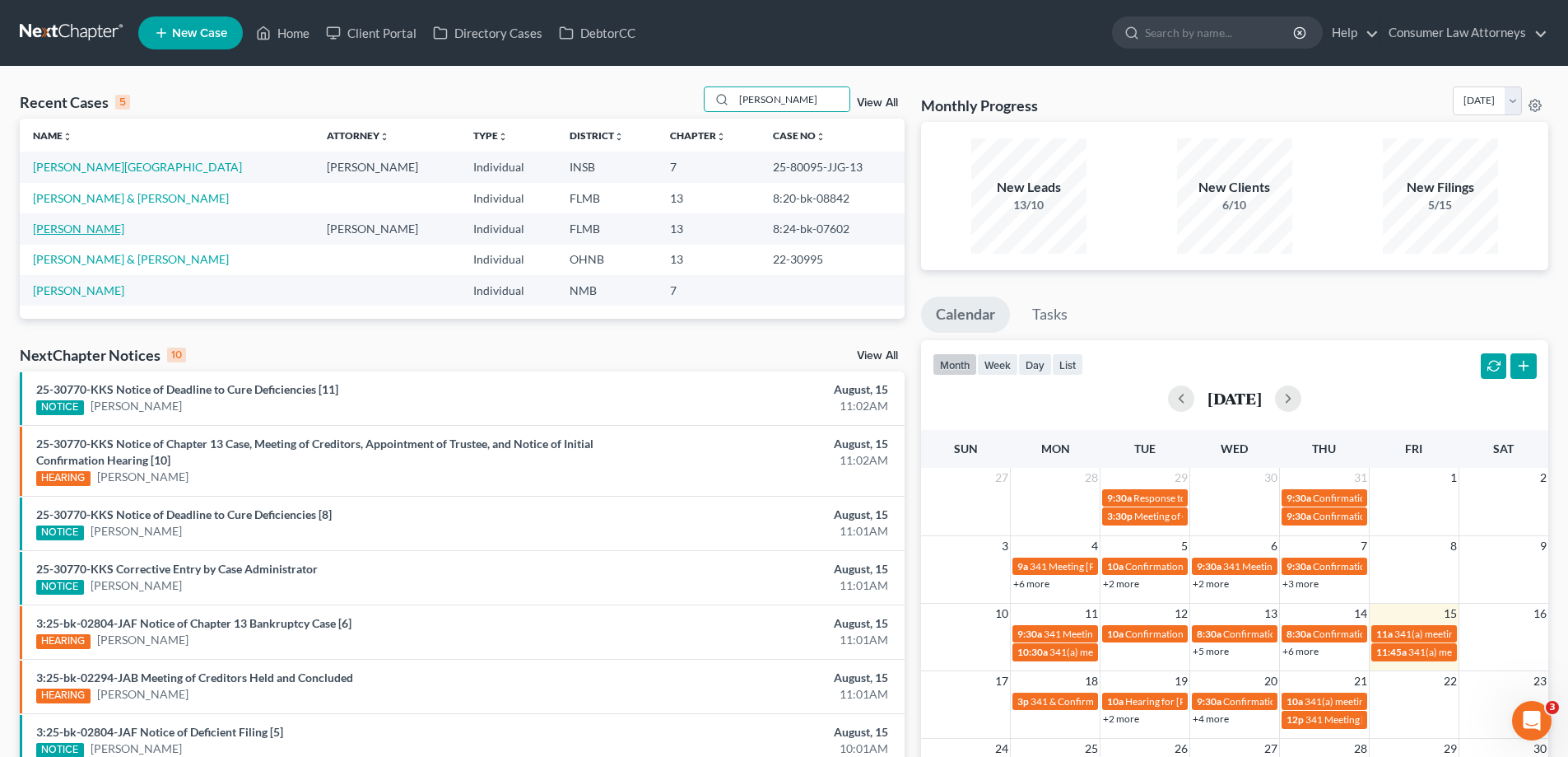
click at [81, 227] on link "[PERSON_NAME]" at bounding box center [79, 229] width 91 height 14
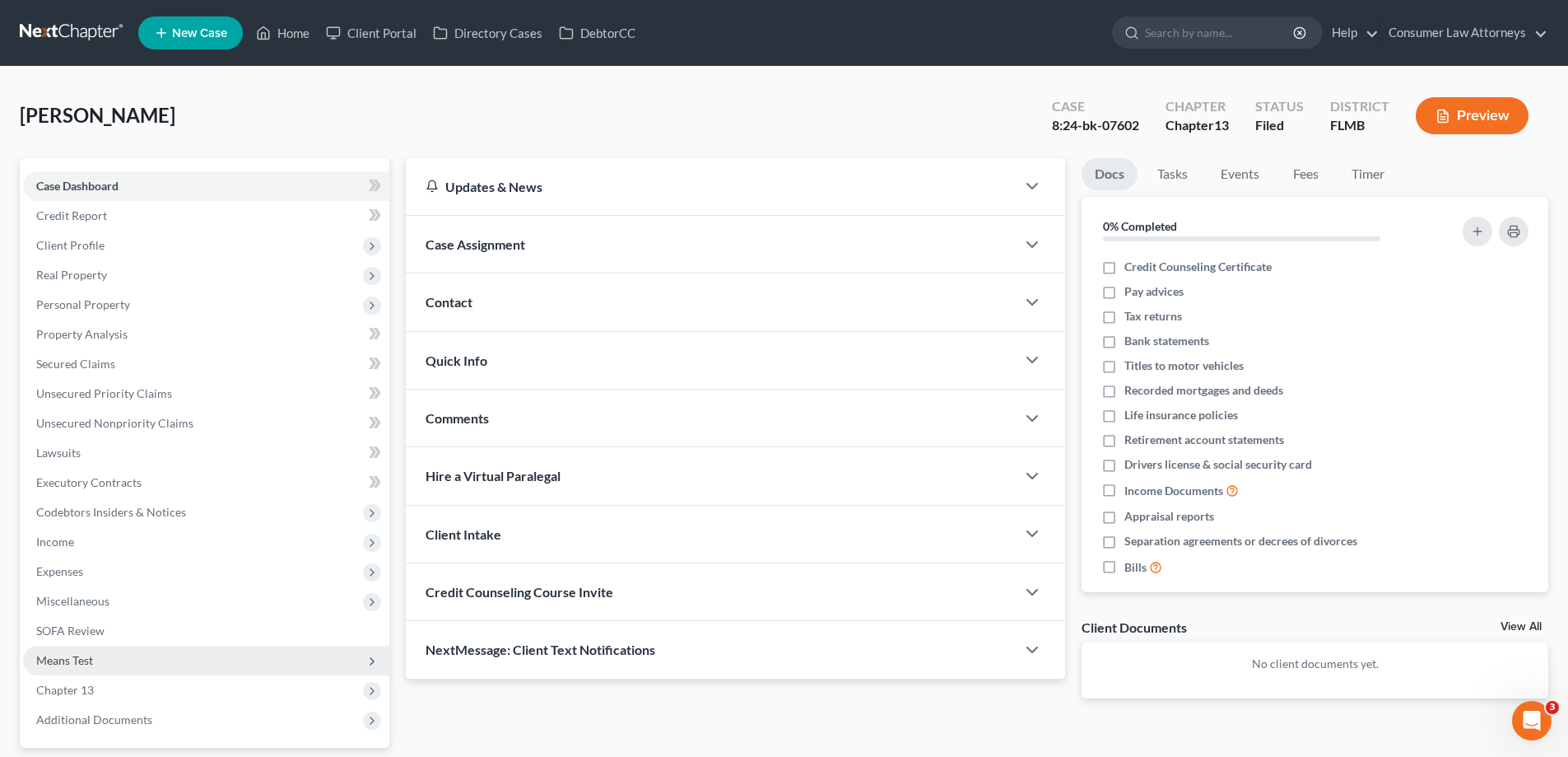
drag, startPoint x: 156, startPoint y: 710, endPoint x: 217, endPoint y: 671, distance: 72.4
click at [156, 710] on span "Additional Documents" at bounding box center [206, 720] width 366 height 30
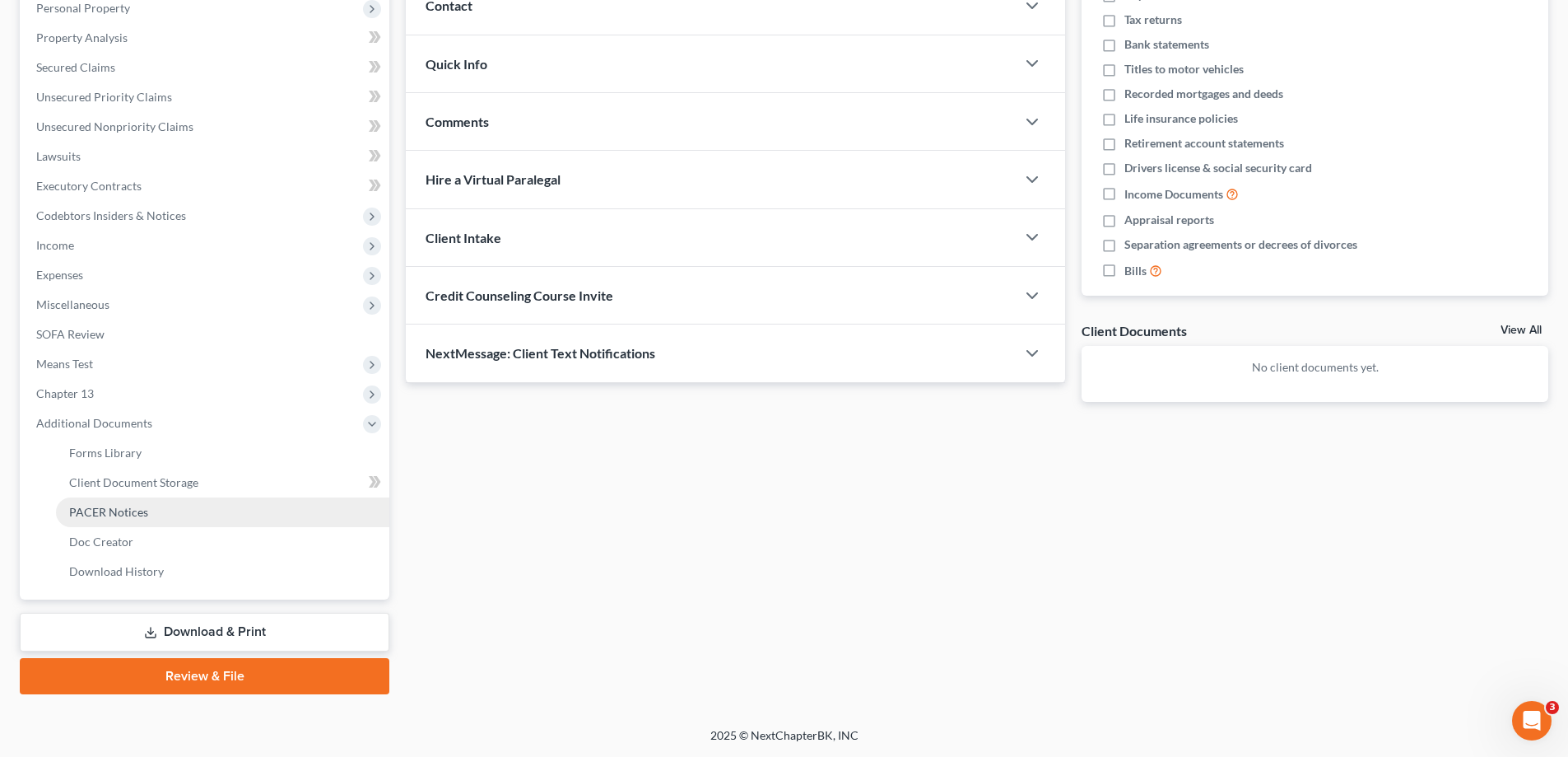
click at [146, 510] on span "PACER Notices" at bounding box center [108, 511] width 79 height 14
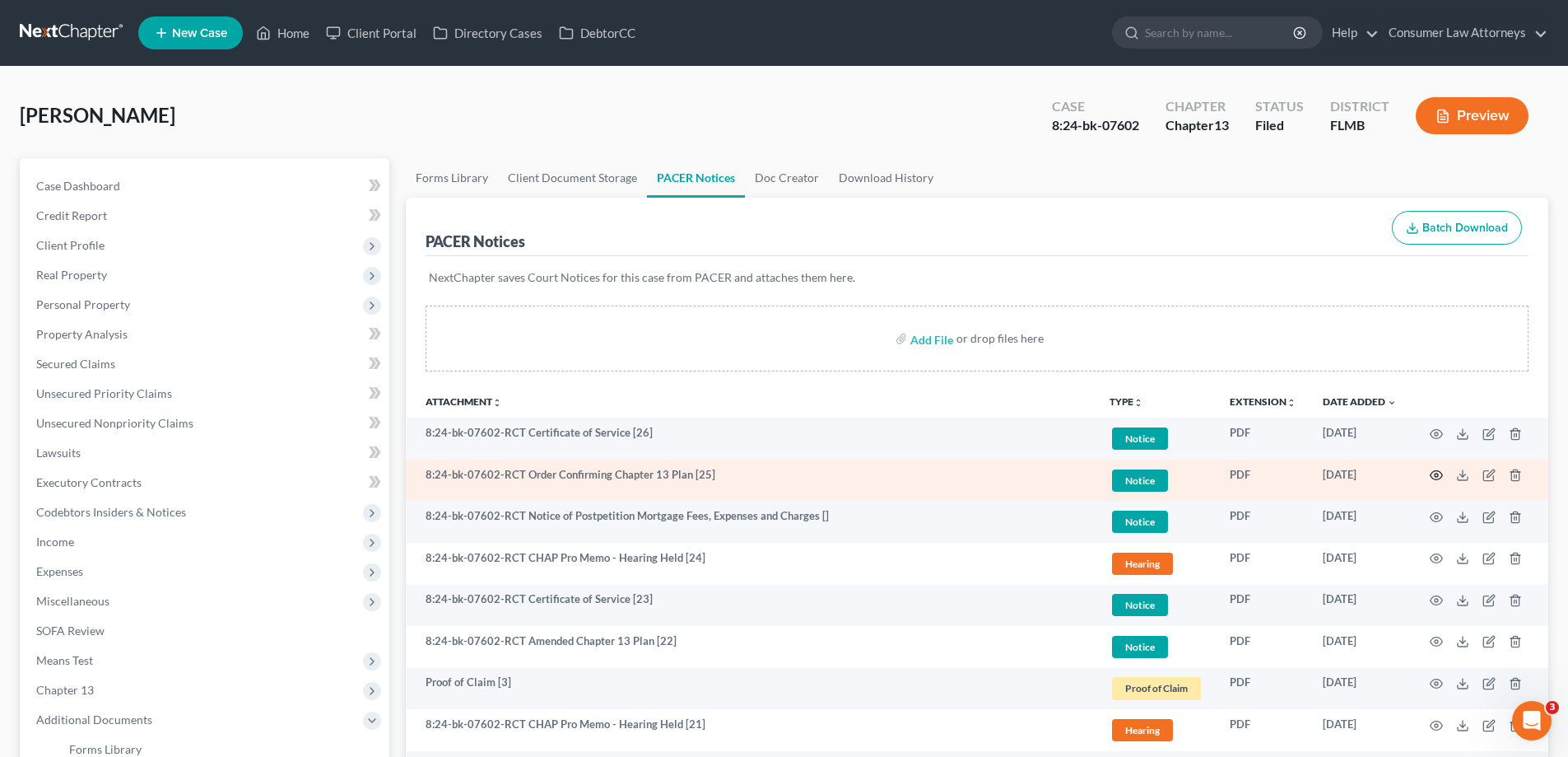
click at [1436, 473] on icon "button" at bounding box center [1436, 474] width 13 height 13
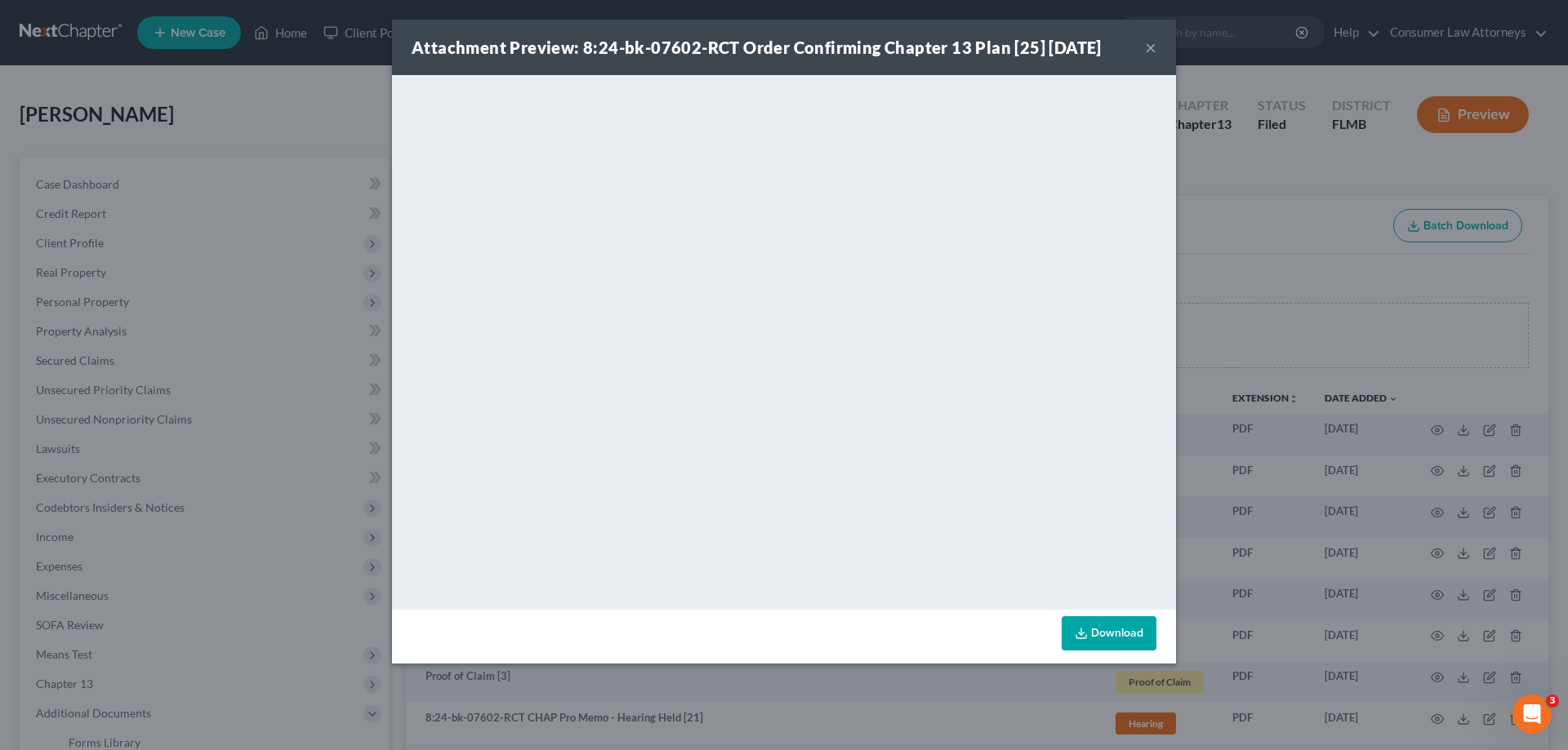
click at [1378, 269] on div "Attachment Preview: 8:24-bk-07602-RCT Order Confirming Chapter 13 Plan [25] [DA…" at bounding box center [784, 375] width 1568 height 750
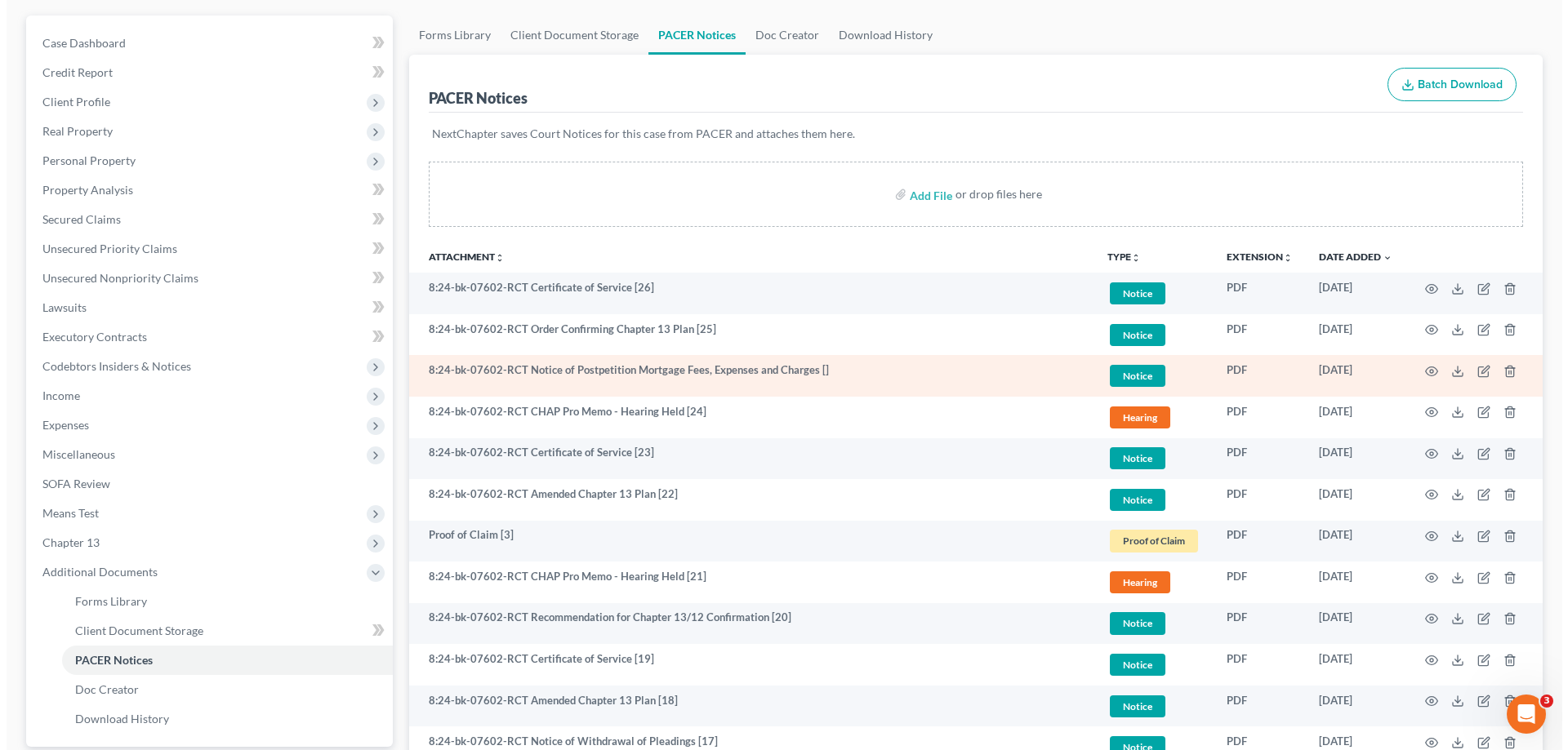
scroll to position [164, 0]
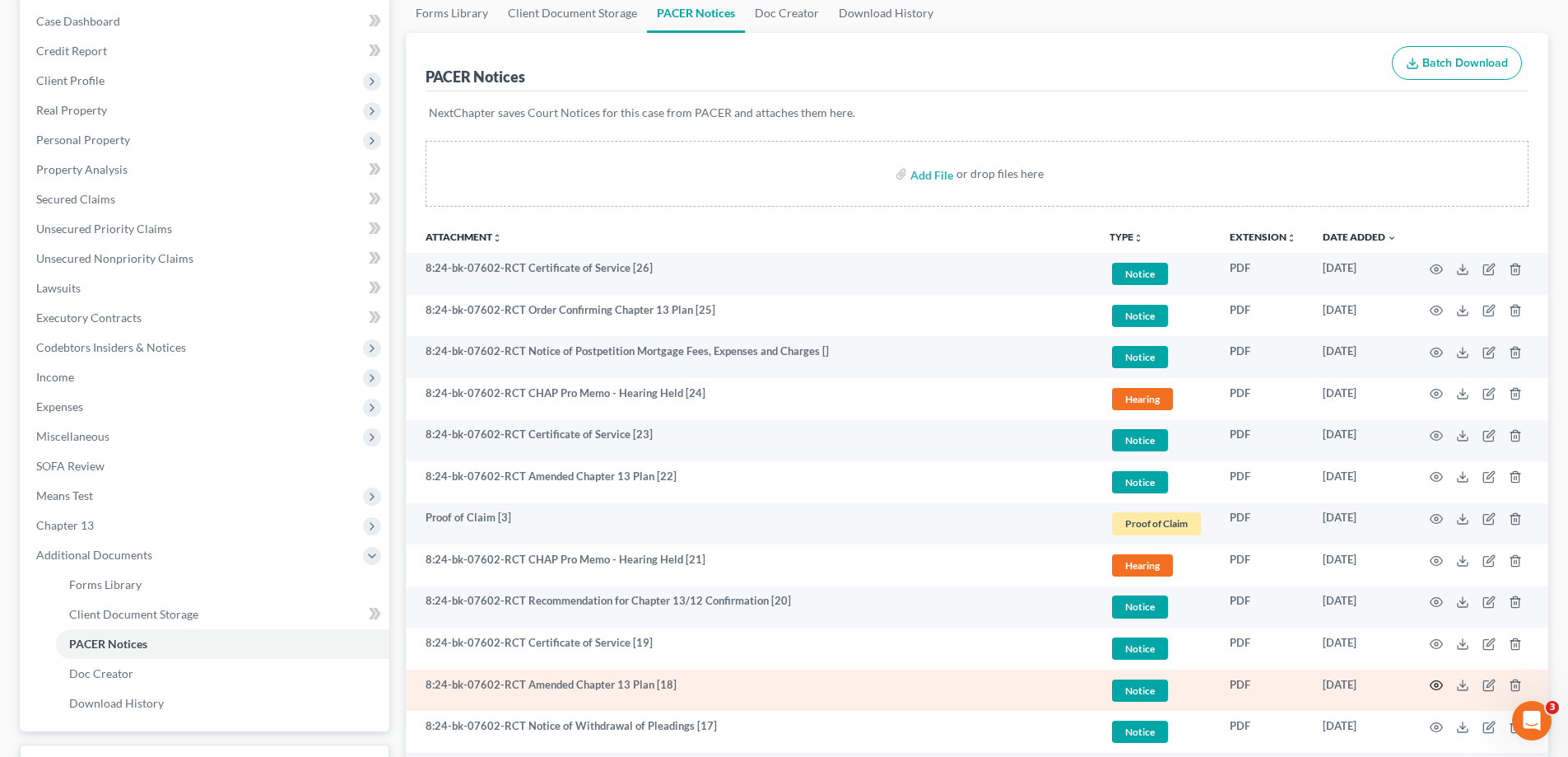
click at [1437, 678] on icon "button" at bounding box center [1436, 684] width 13 height 13
